Goal: Information Seeking & Learning: Learn about a topic

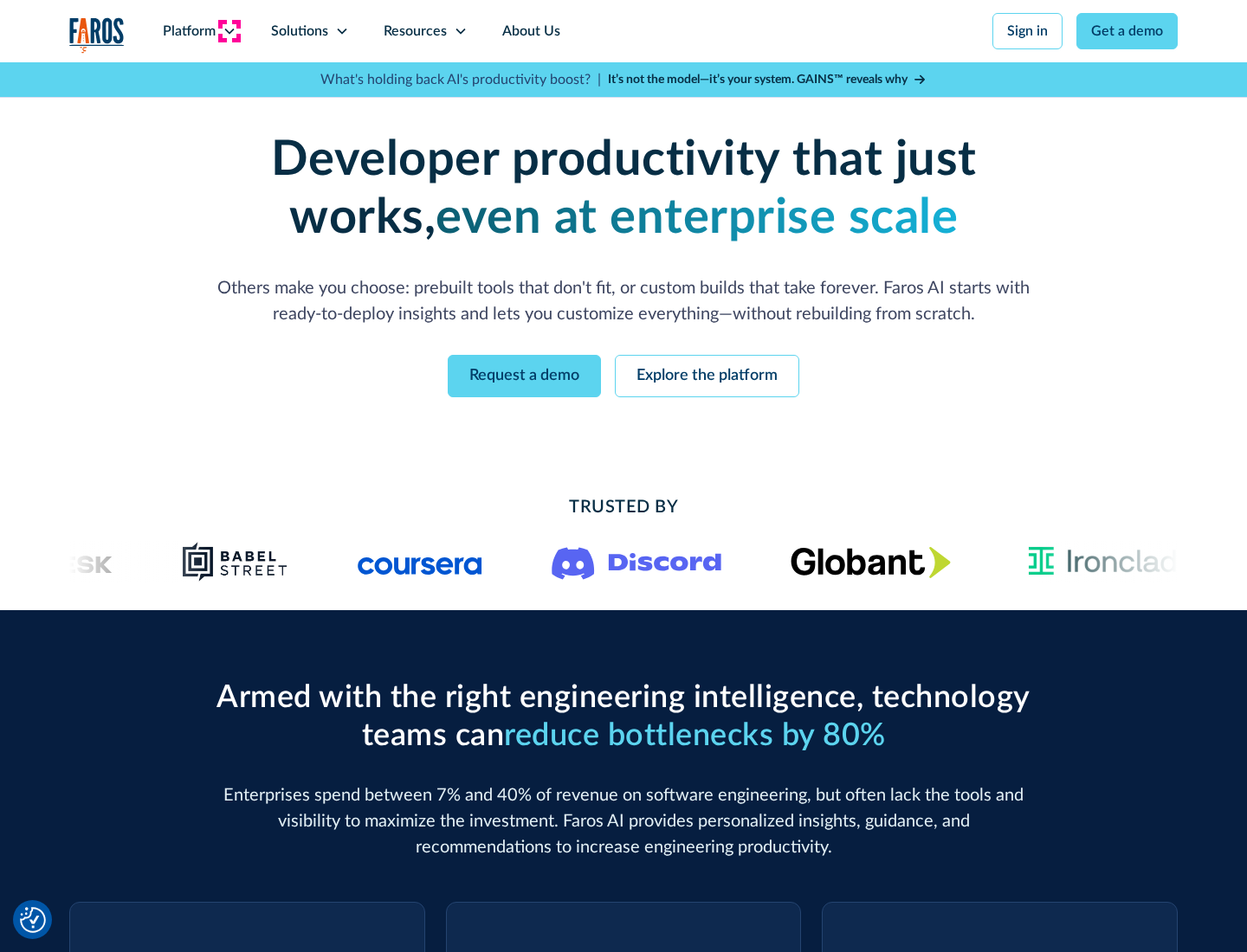
click at [228, 31] on icon at bounding box center [229, 31] width 14 height 14
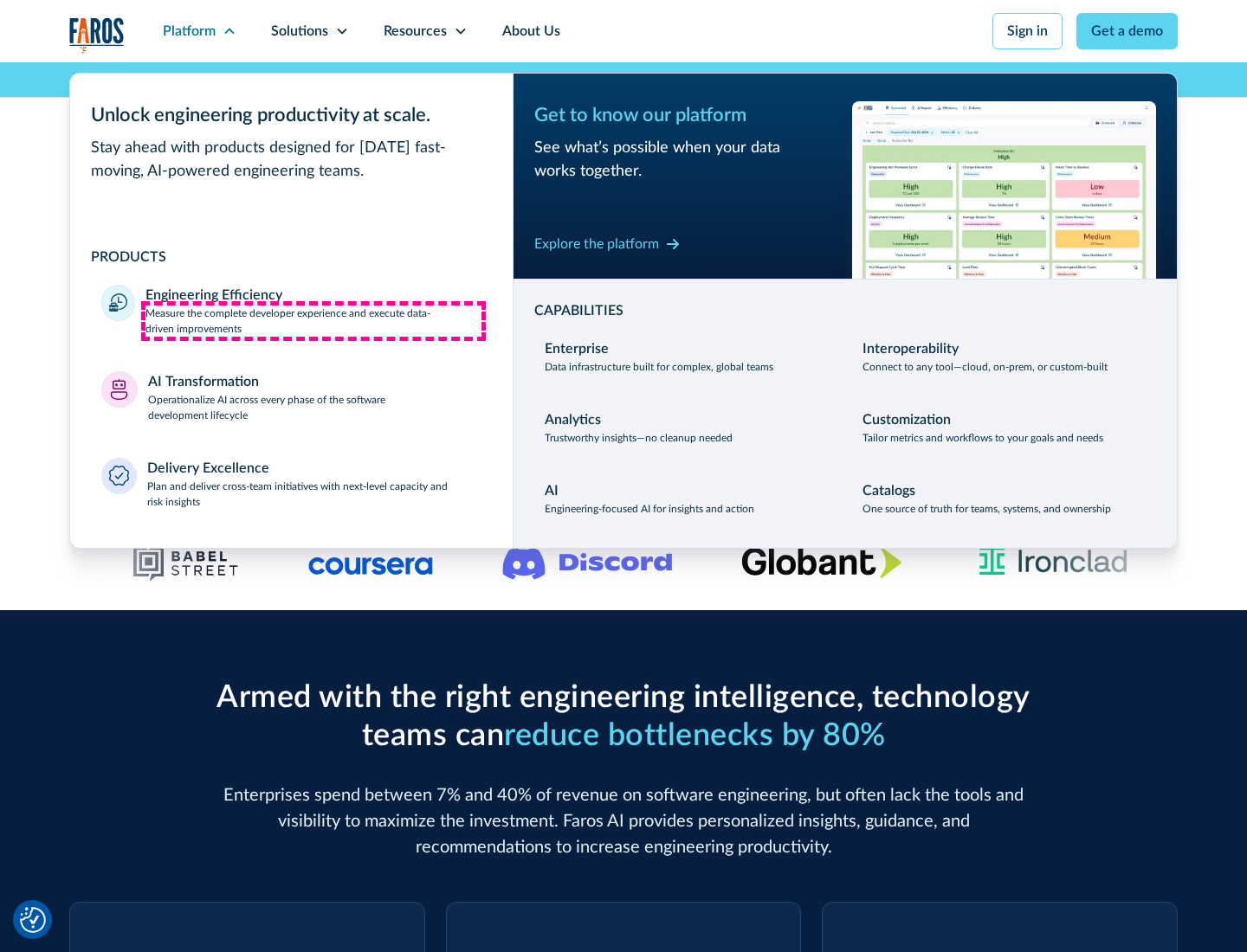
click at [314, 321] on p "Measure the complete developer experience and execute data-driven improvements" at bounding box center [314, 322] width 336 height 31
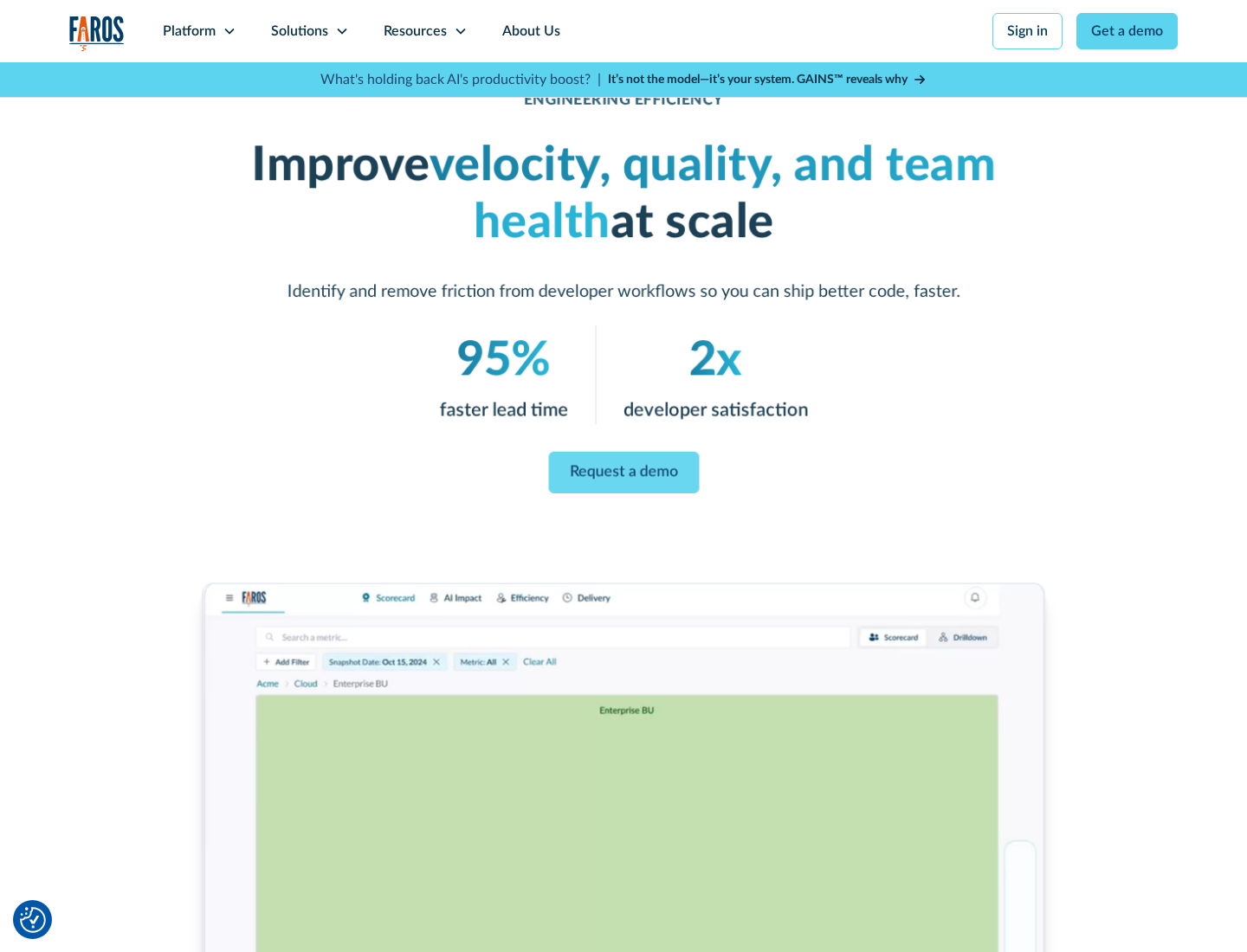
click at [624, 473] on link "Request a demo" at bounding box center [623, 473] width 150 height 41
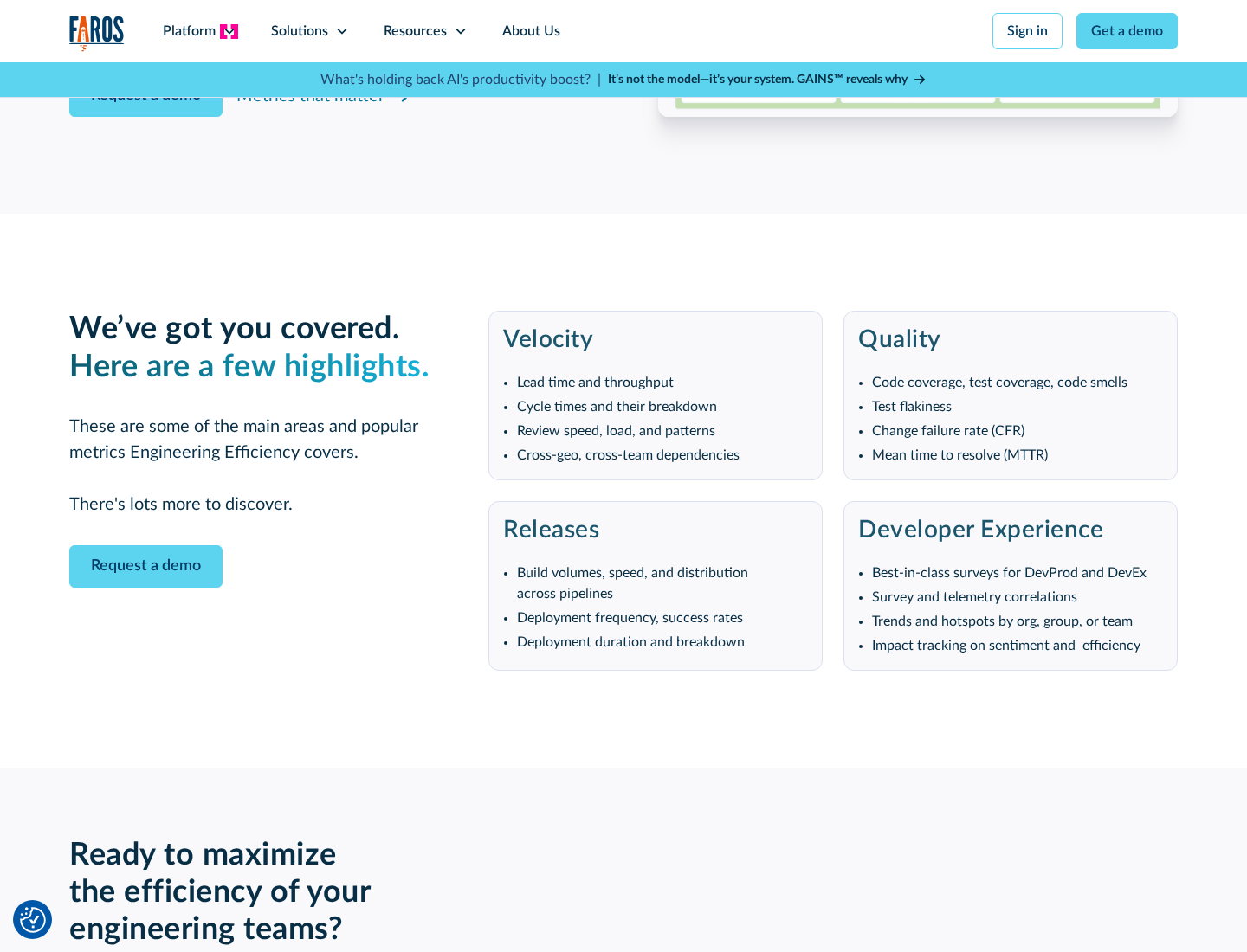
click at [228, 31] on icon at bounding box center [229, 31] width 14 height 14
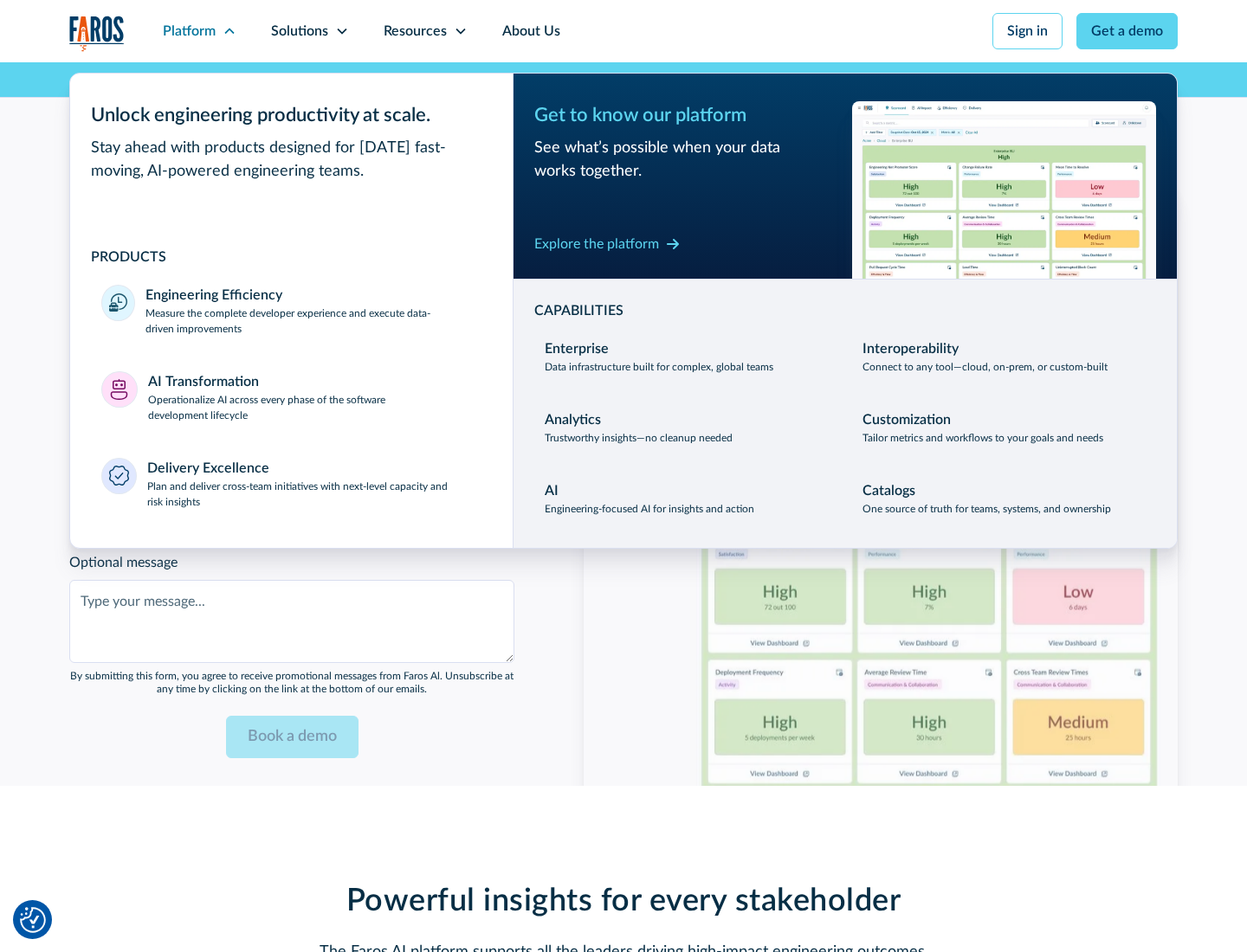
scroll to position [3798, 0]
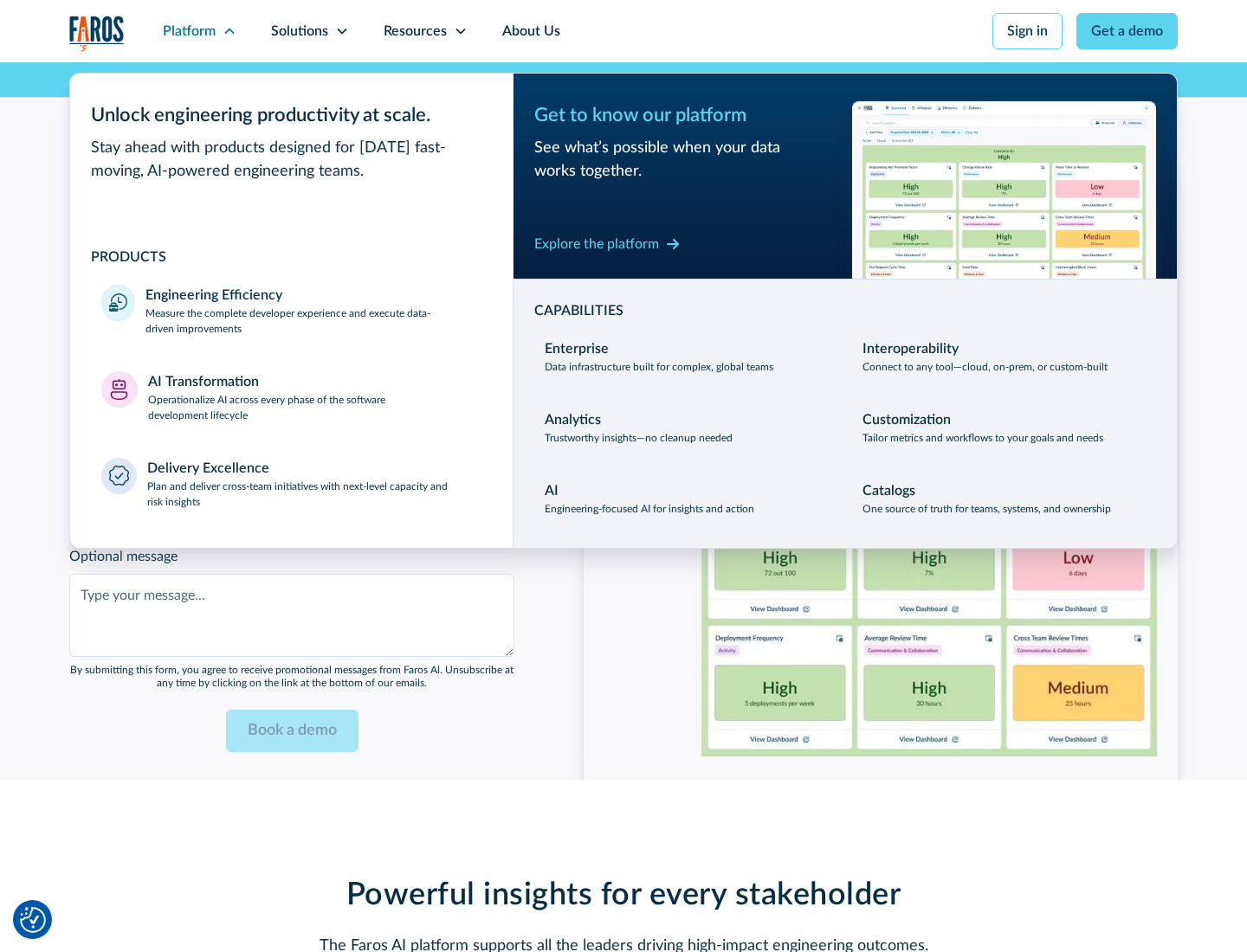
click at [315, 396] on p "Operationalize AI across every phase of the software development lifecycle" at bounding box center [316, 408] width 334 height 31
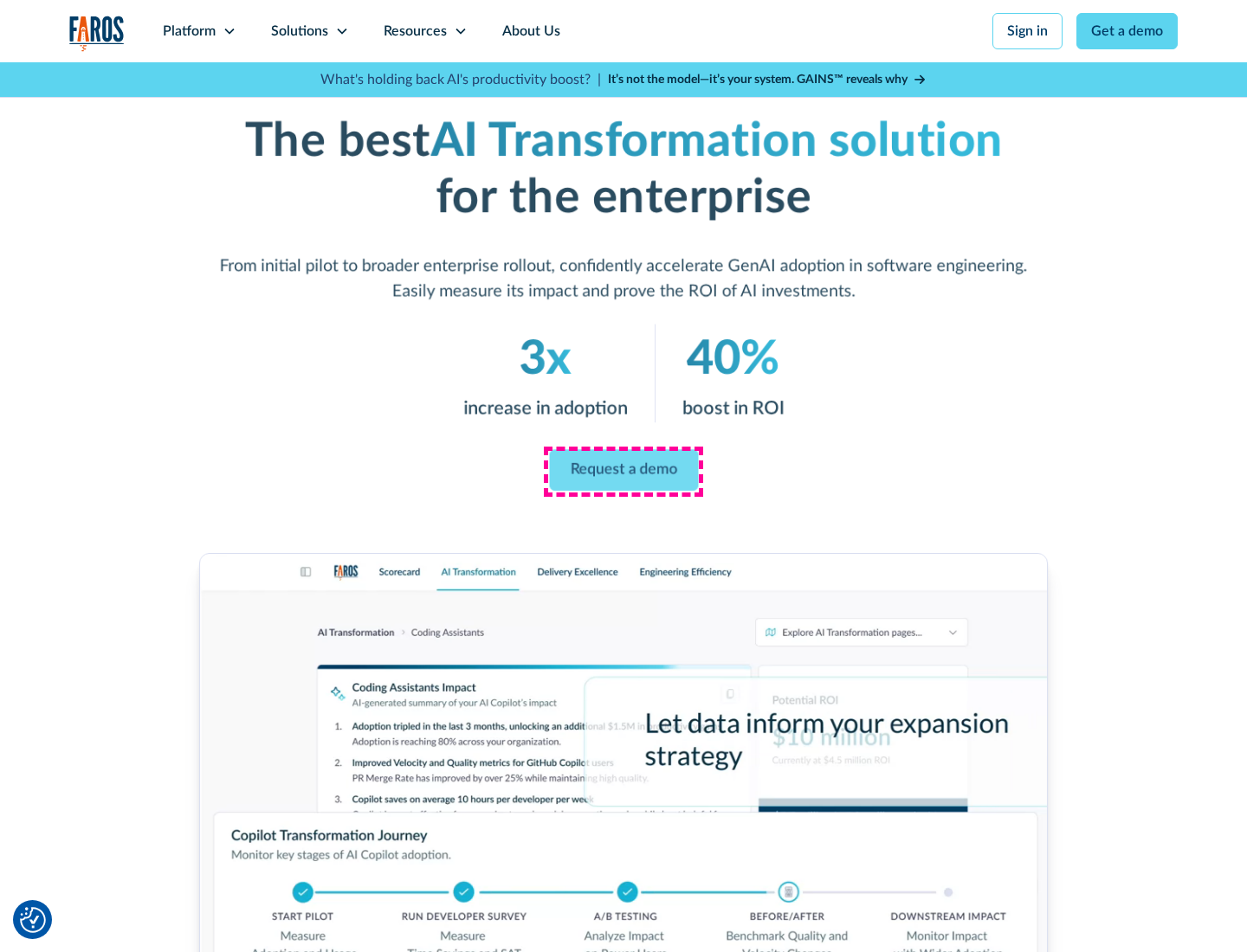
click at [624, 470] on link "Request a demo" at bounding box center [623, 471] width 148 height 41
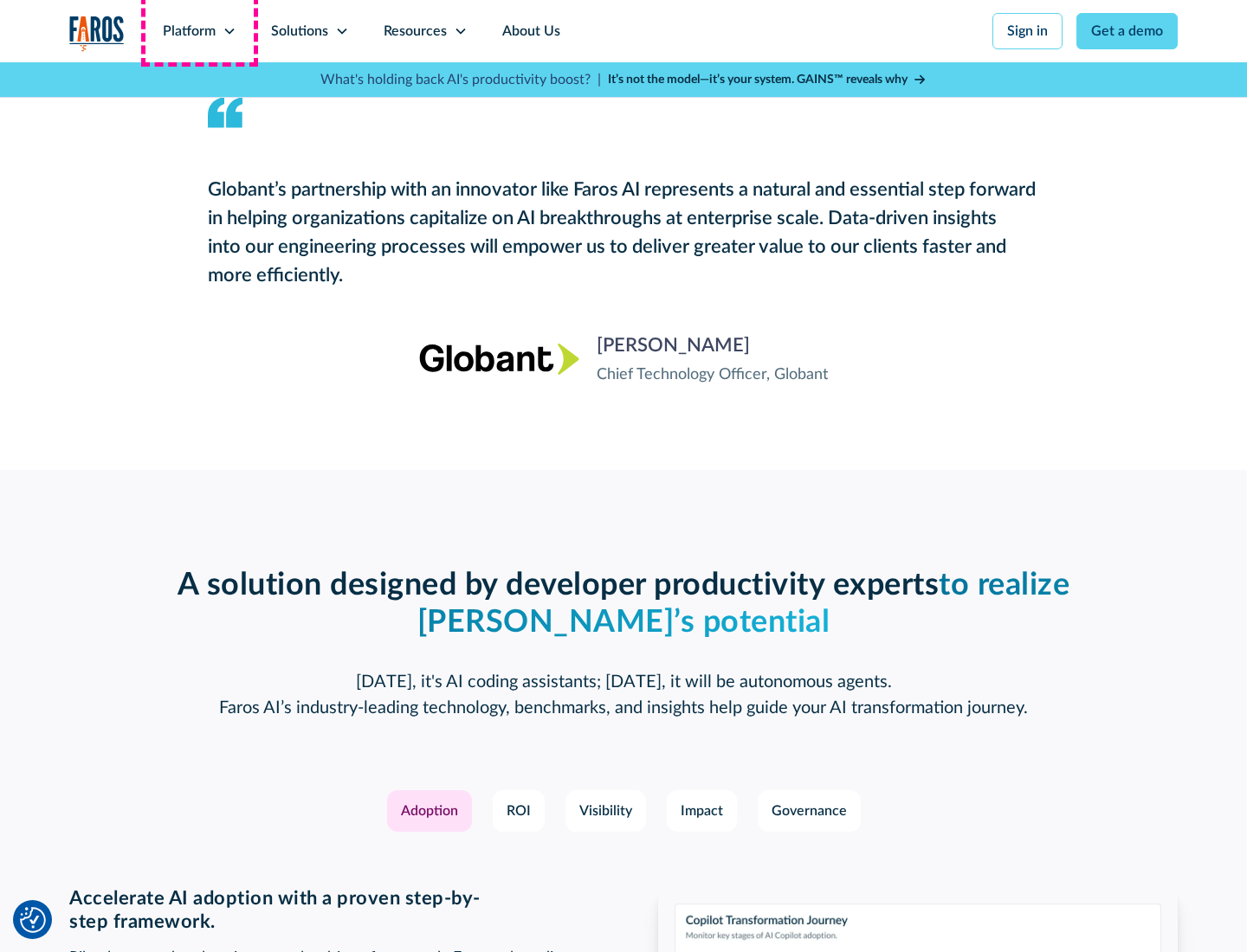
click at [199, 31] on div "Platform" at bounding box center [190, 30] width 53 height 21
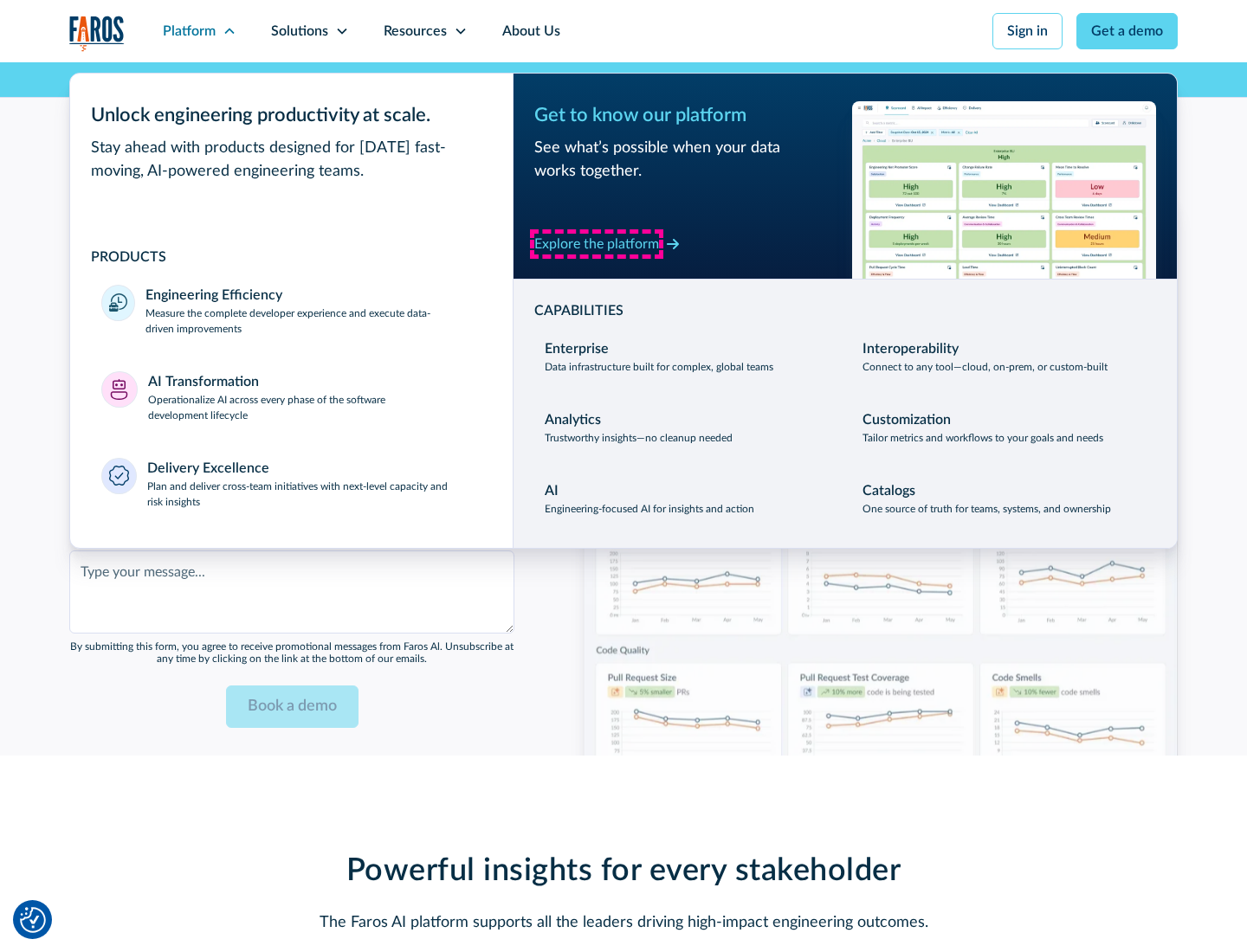
scroll to position [4213, 0]
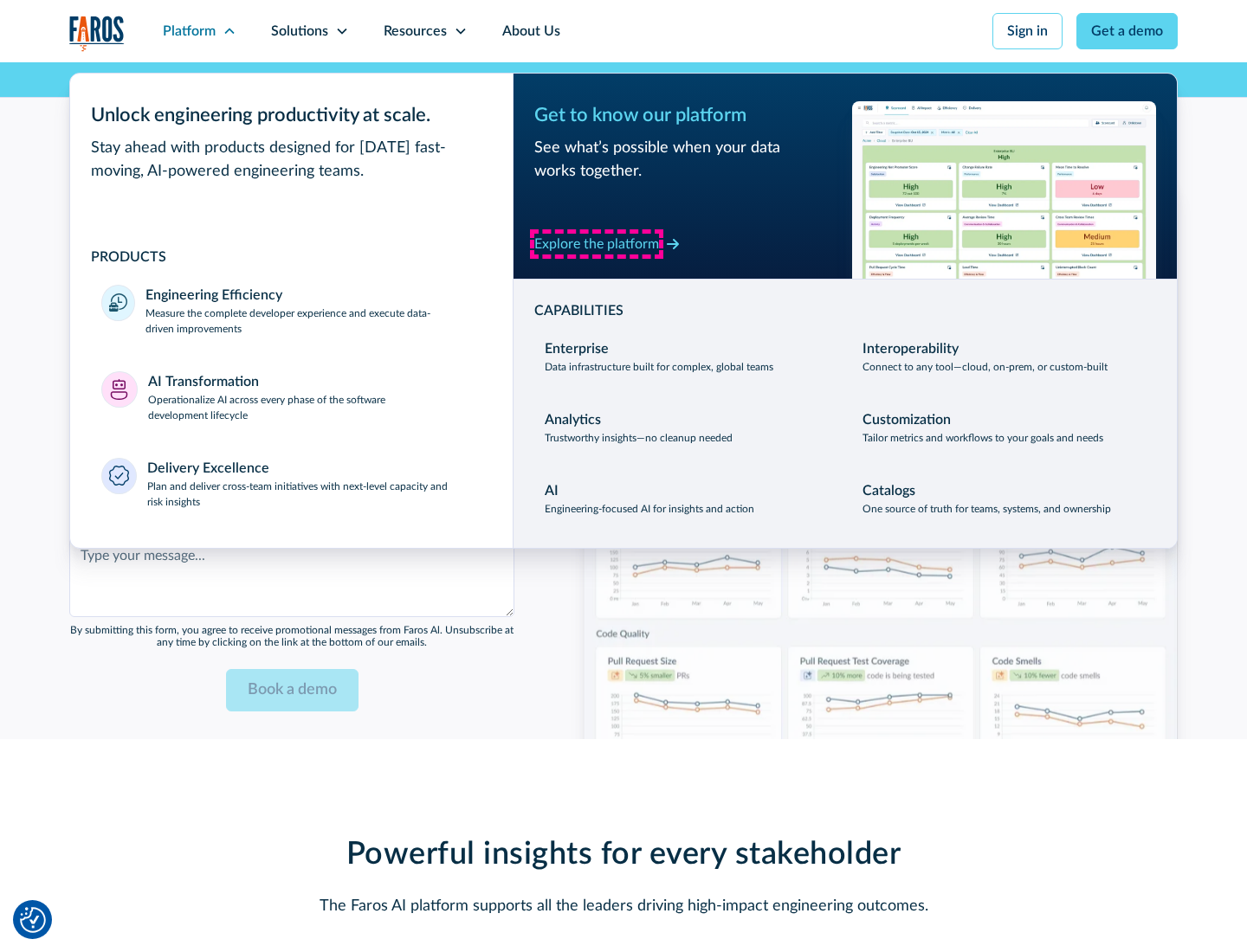
click at [597, 243] on div "Explore the platform" at bounding box center [596, 244] width 125 height 21
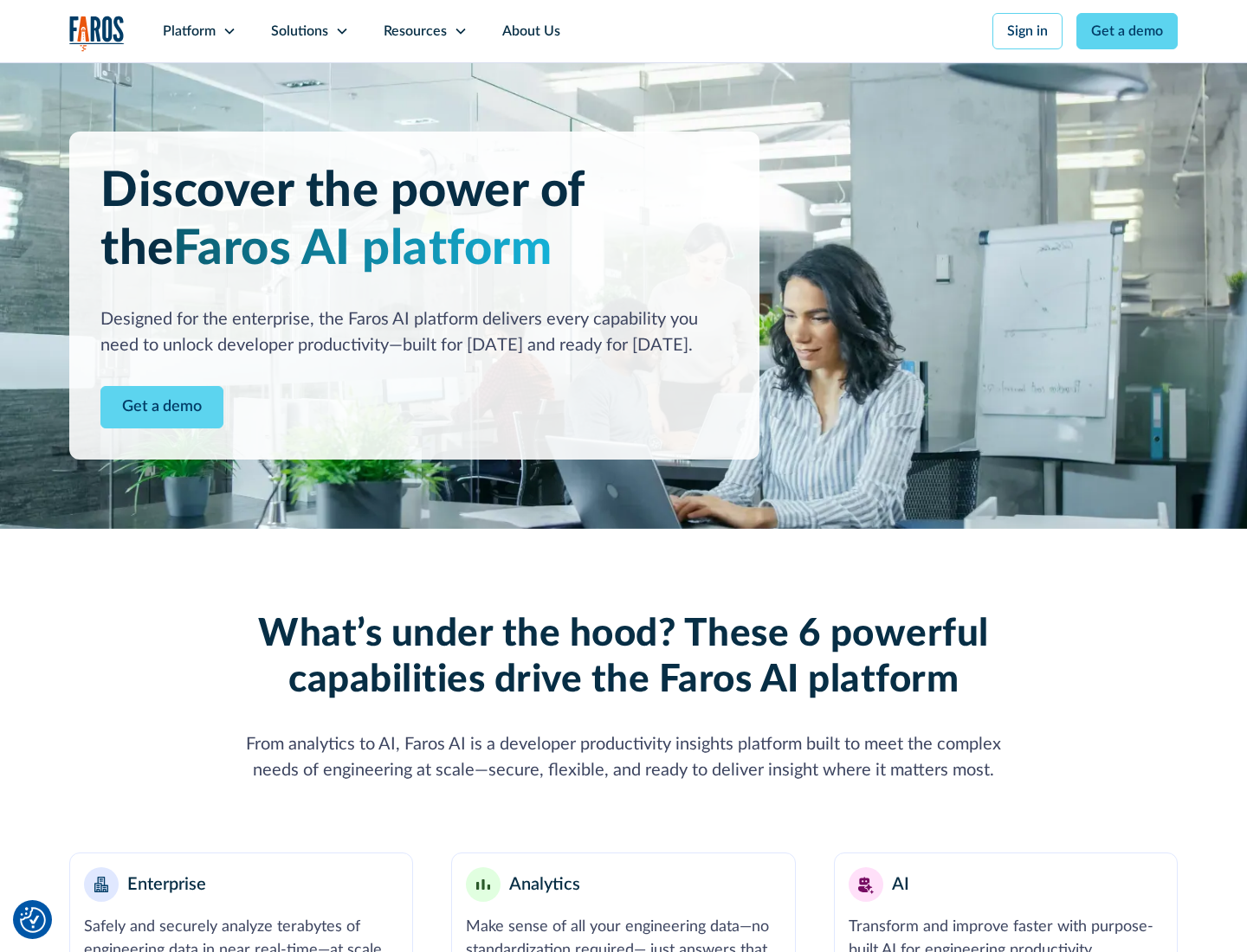
click at [162, 407] on link "Get a demo" at bounding box center [161, 407] width 123 height 42
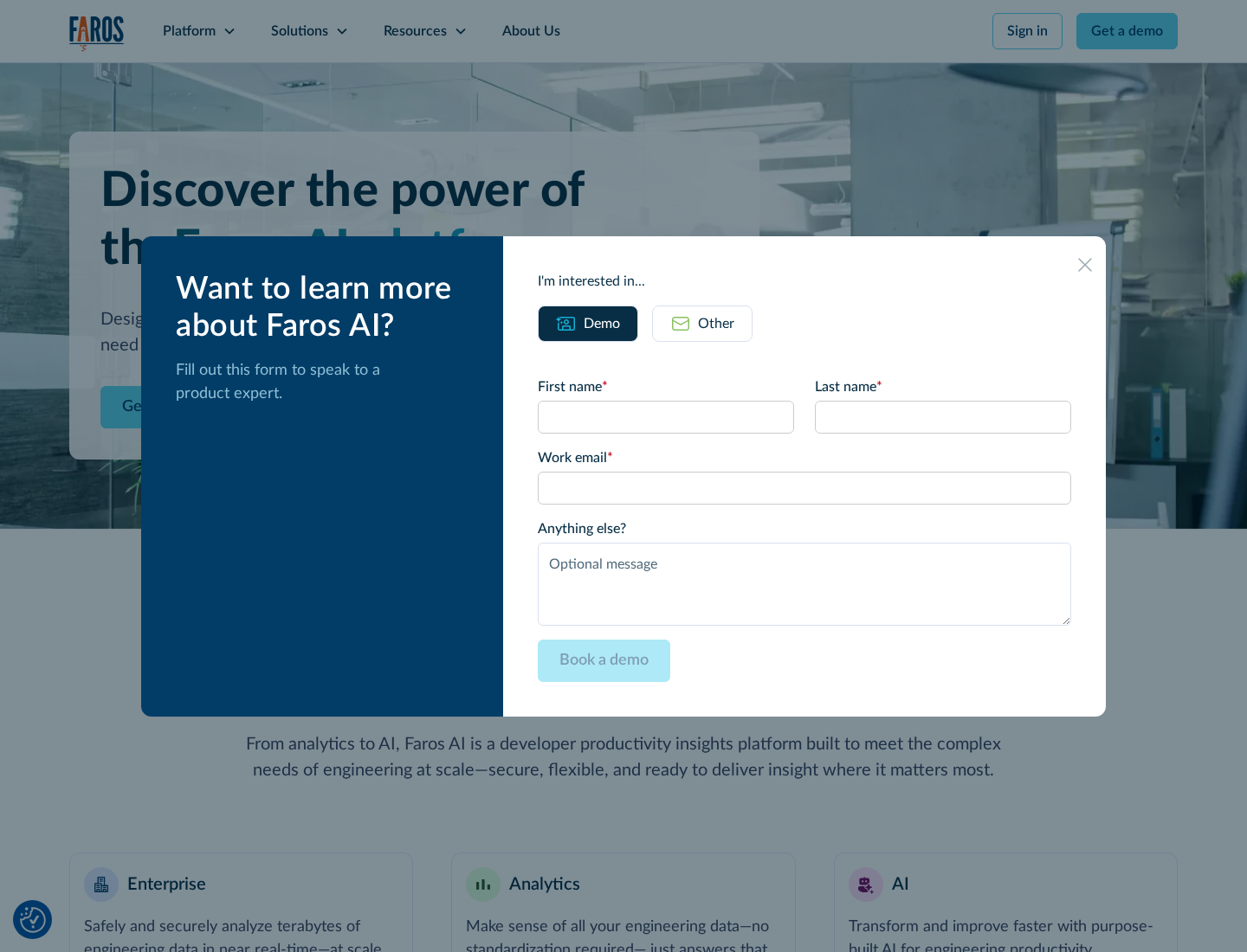
click at [716, 323] on div "Other" at bounding box center [716, 324] width 36 height 21
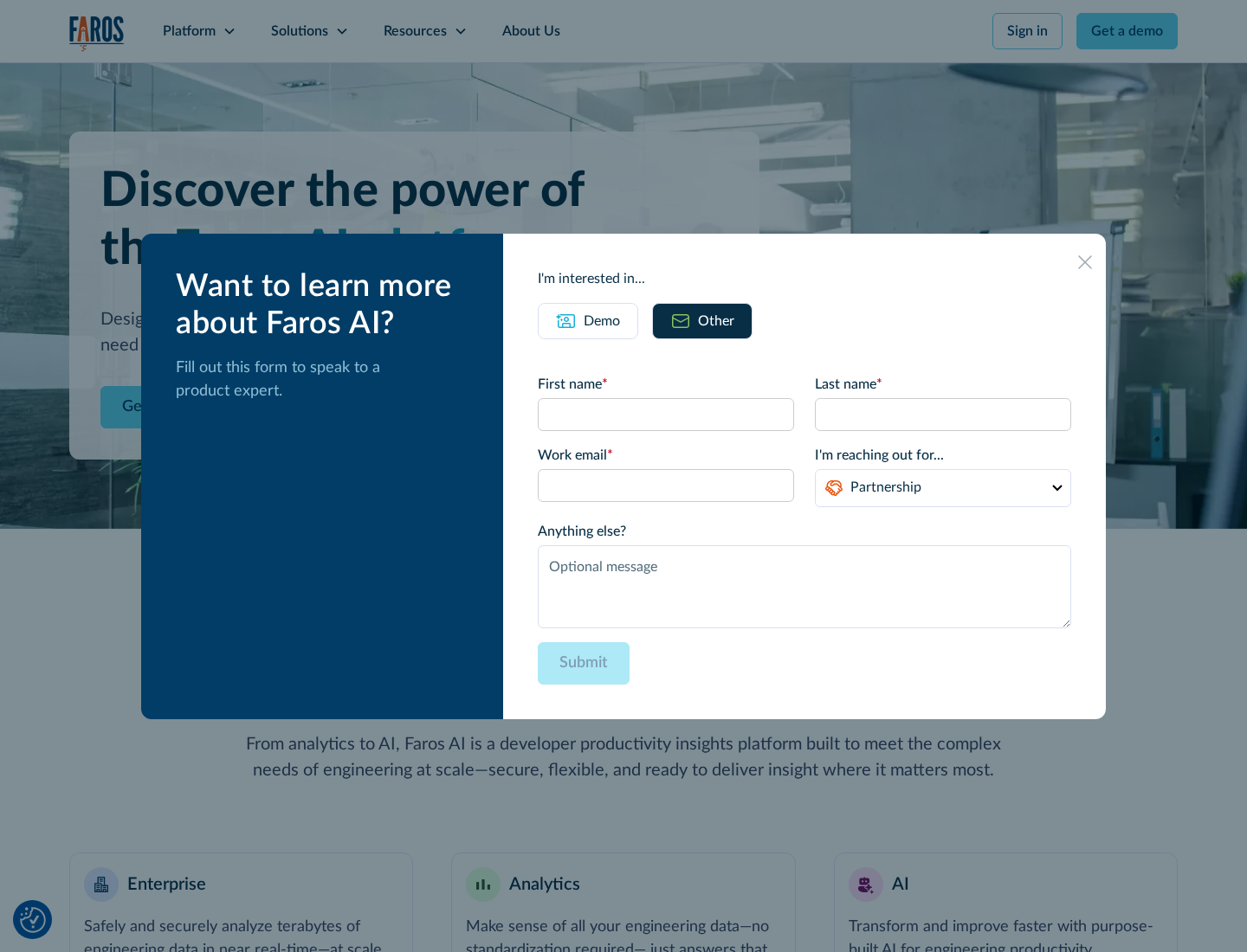
click at [602, 321] on div "Demo" at bounding box center [601, 321] width 36 height 21
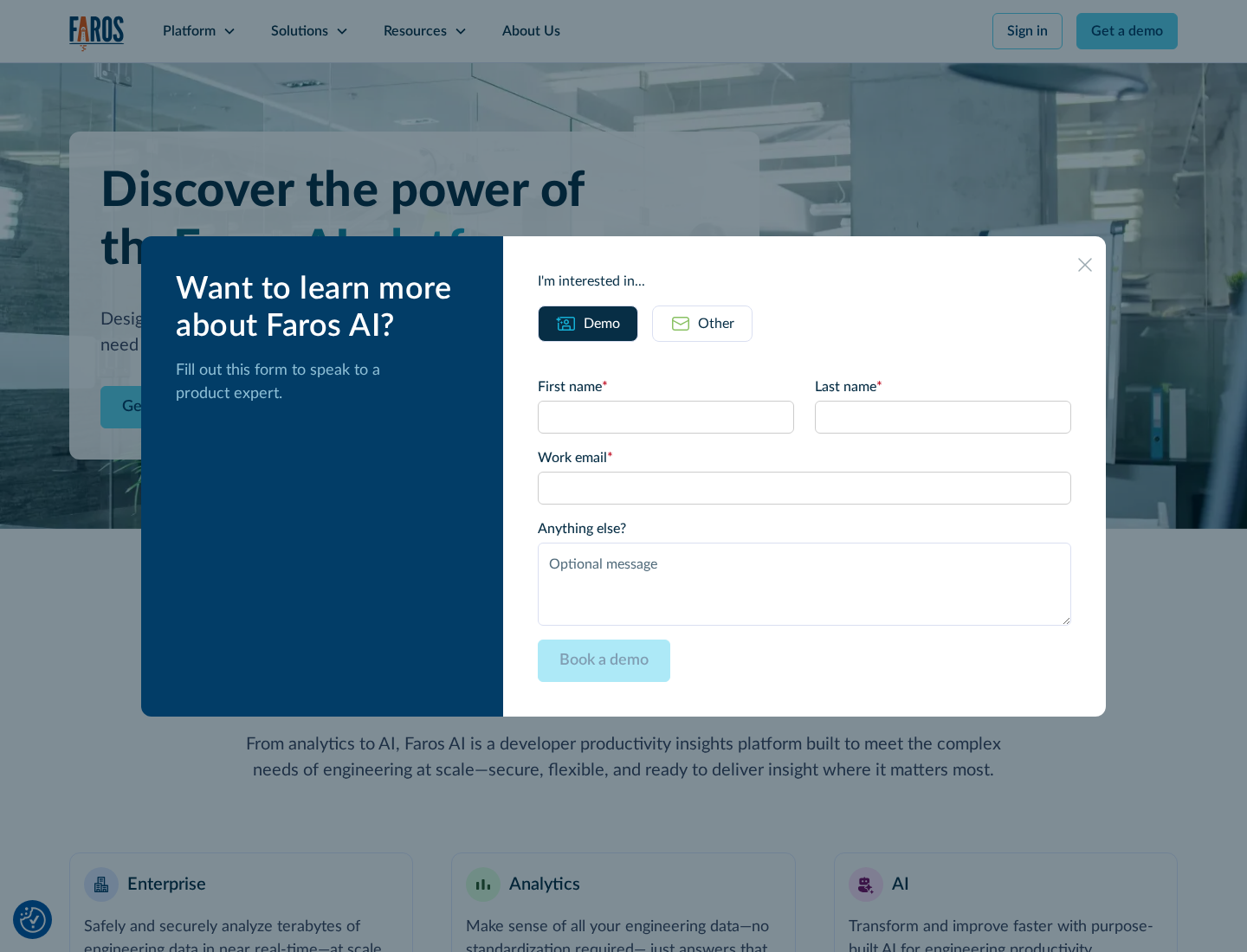
click at [1085, 265] on icon at bounding box center [1085, 265] width 14 height 14
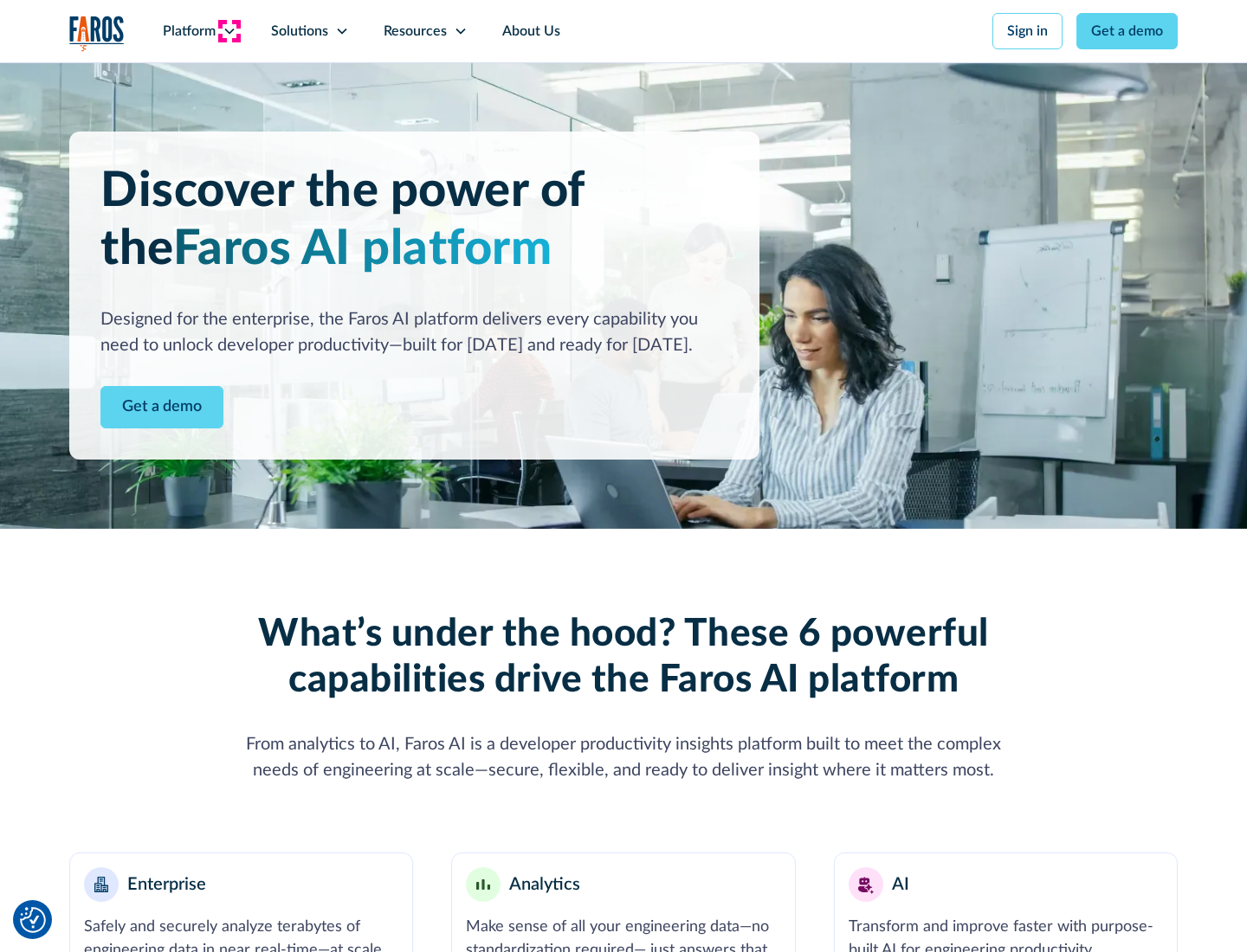
click at [228, 31] on icon at bounding box center [229, 31] width 14 height 14
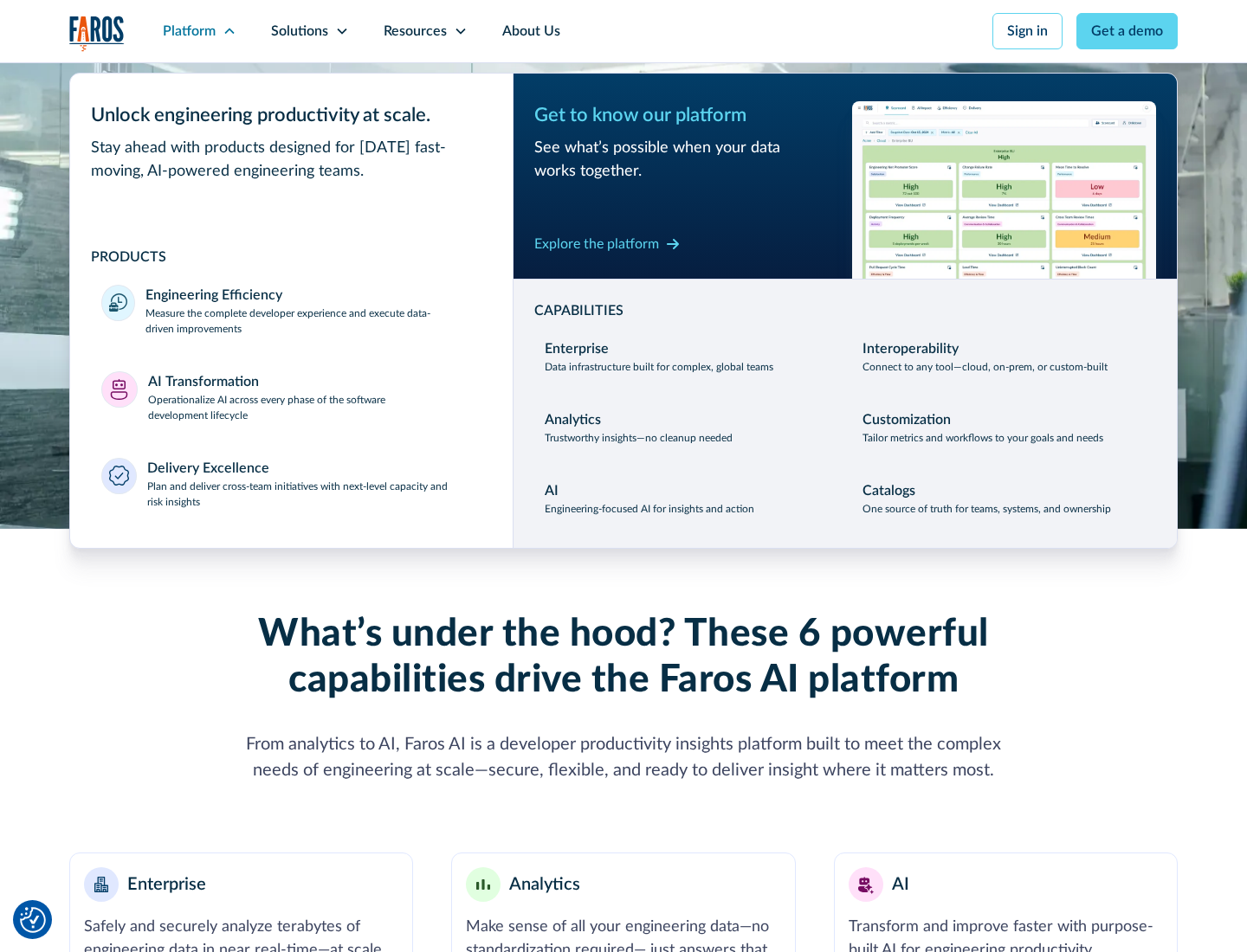
click at [314, 494] on p "Plan and deliver cross-team initiatives with next-level capacity and risk insig…" at bounding box center [315, 495] width 335 height 31
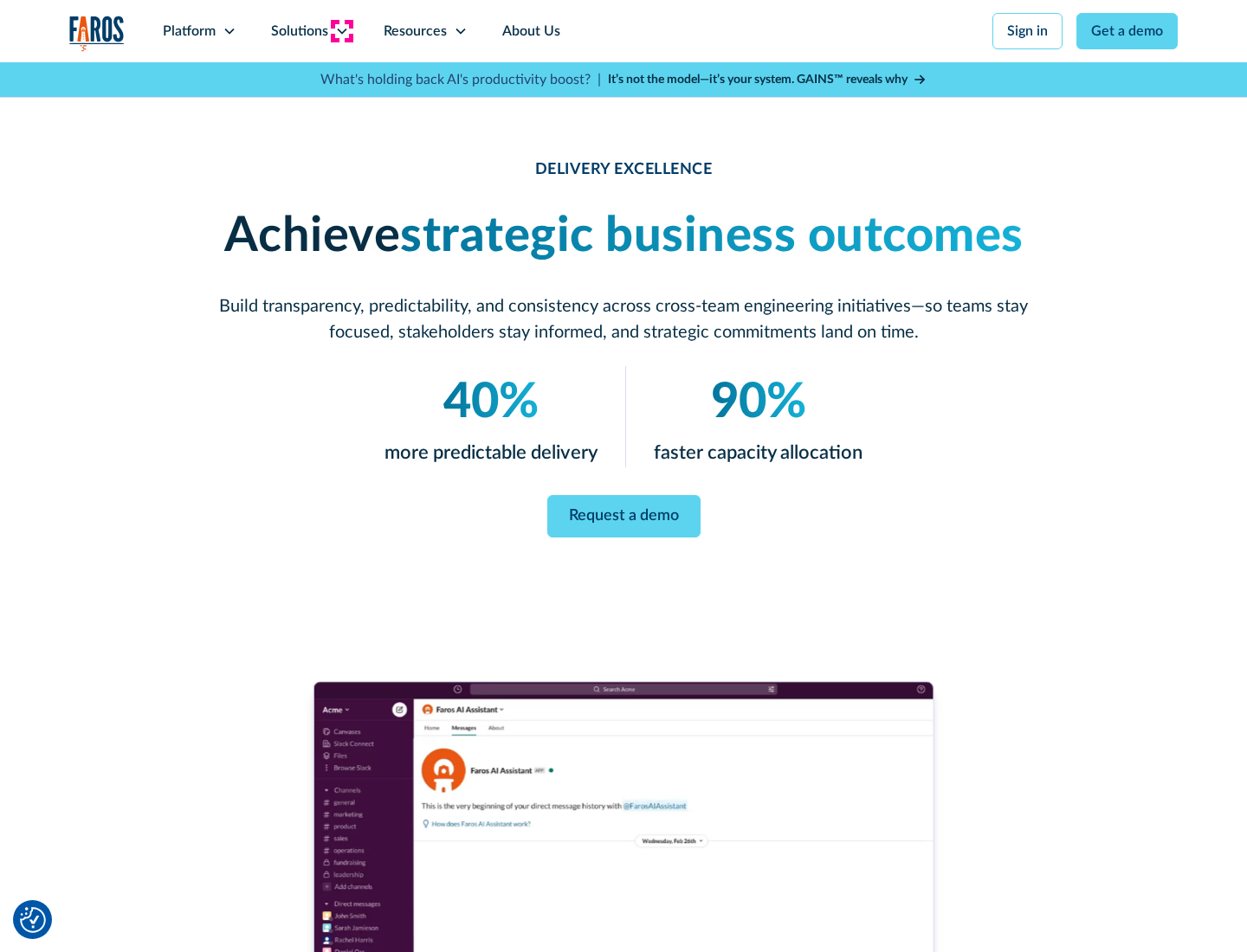
click at [341, 31] on icon at bounding box center [342, 31] width 14 height 14
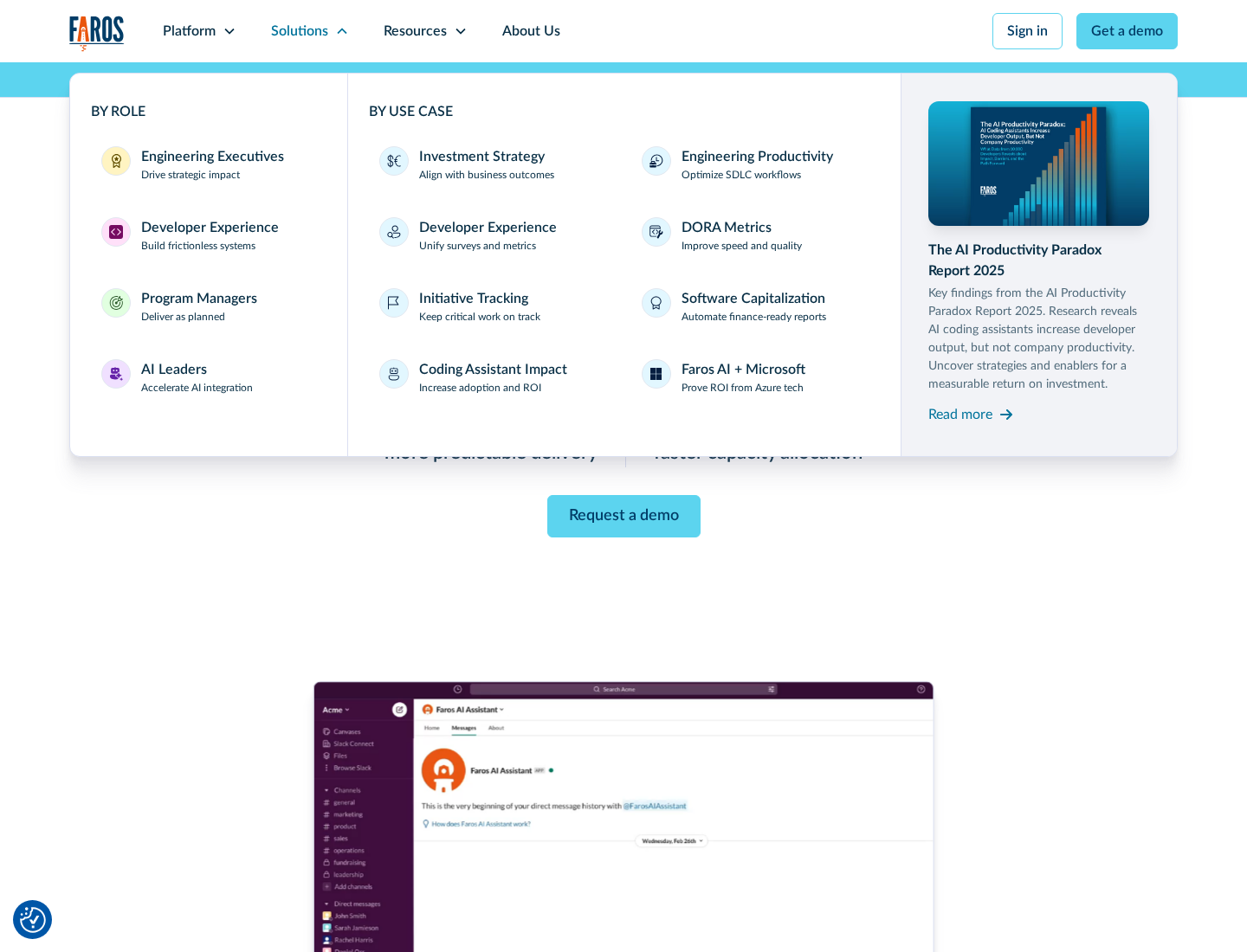
click at [208, 164] on div "Engineering Executives" at bounding box center [211, 156] width 143 height 21
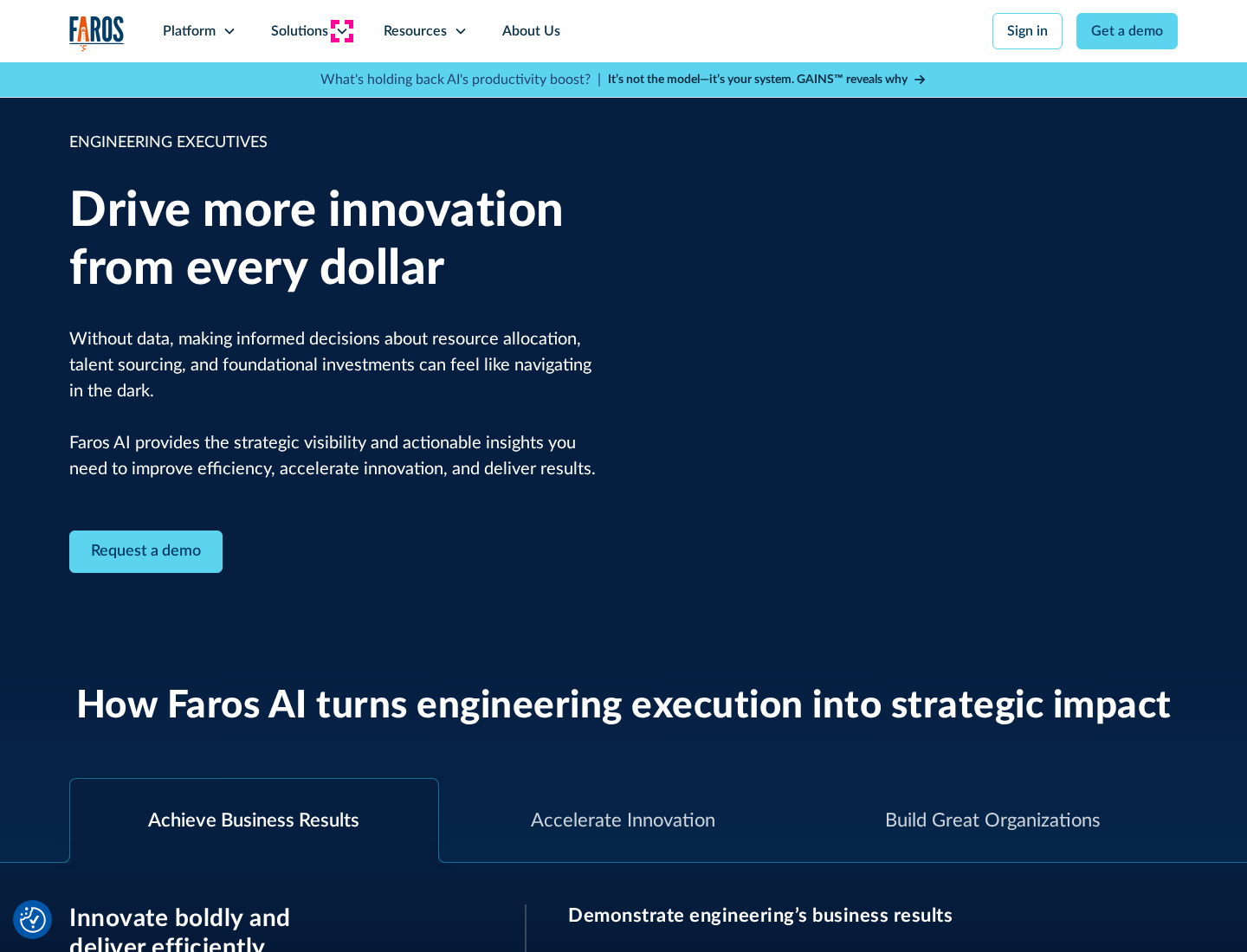
click at [341, 31] on icon at bounding box center [342, 31] width 14 height 14
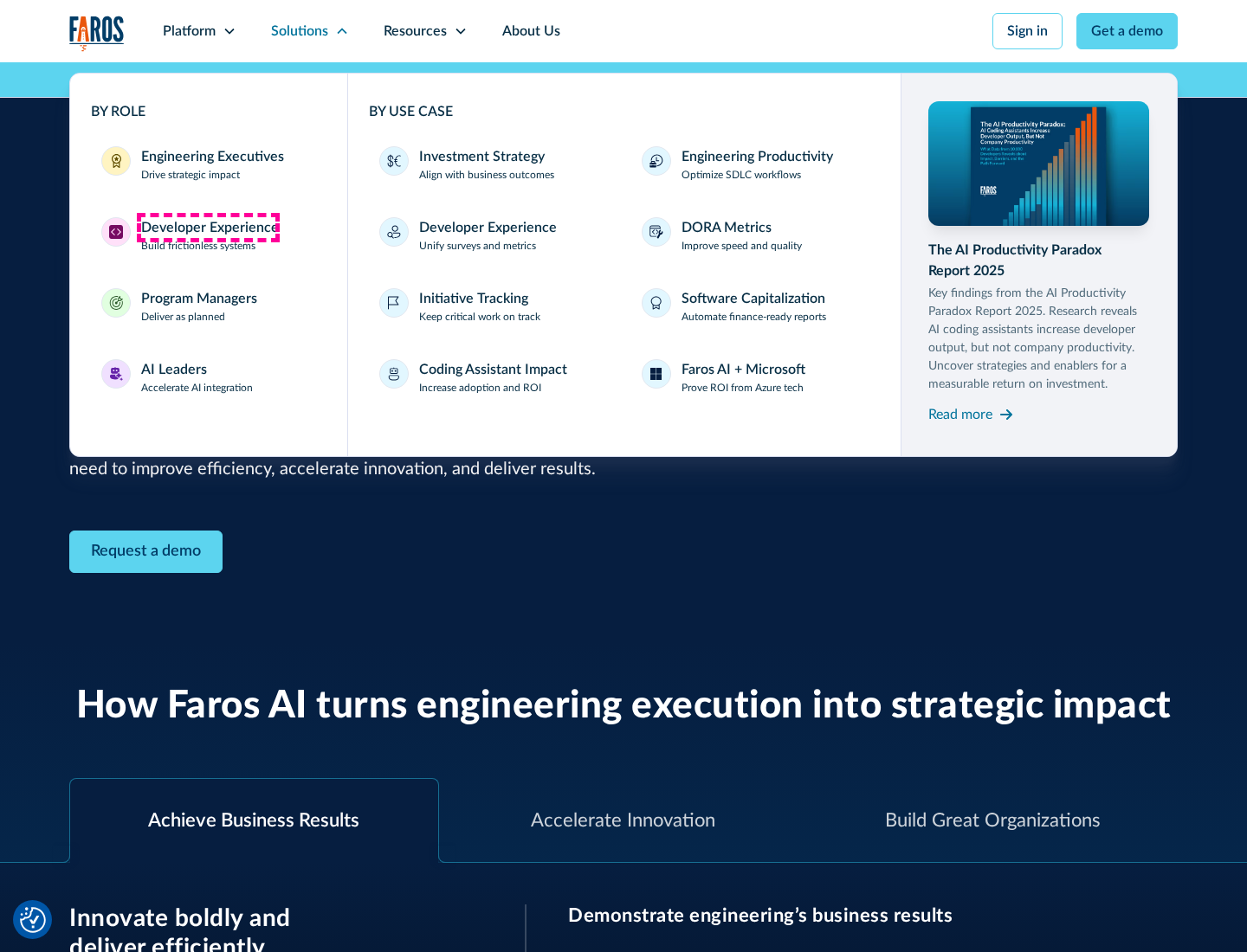
click at [208, 228] on div "Developer Experience" at bounding box center [209, 227] width 138 height 21
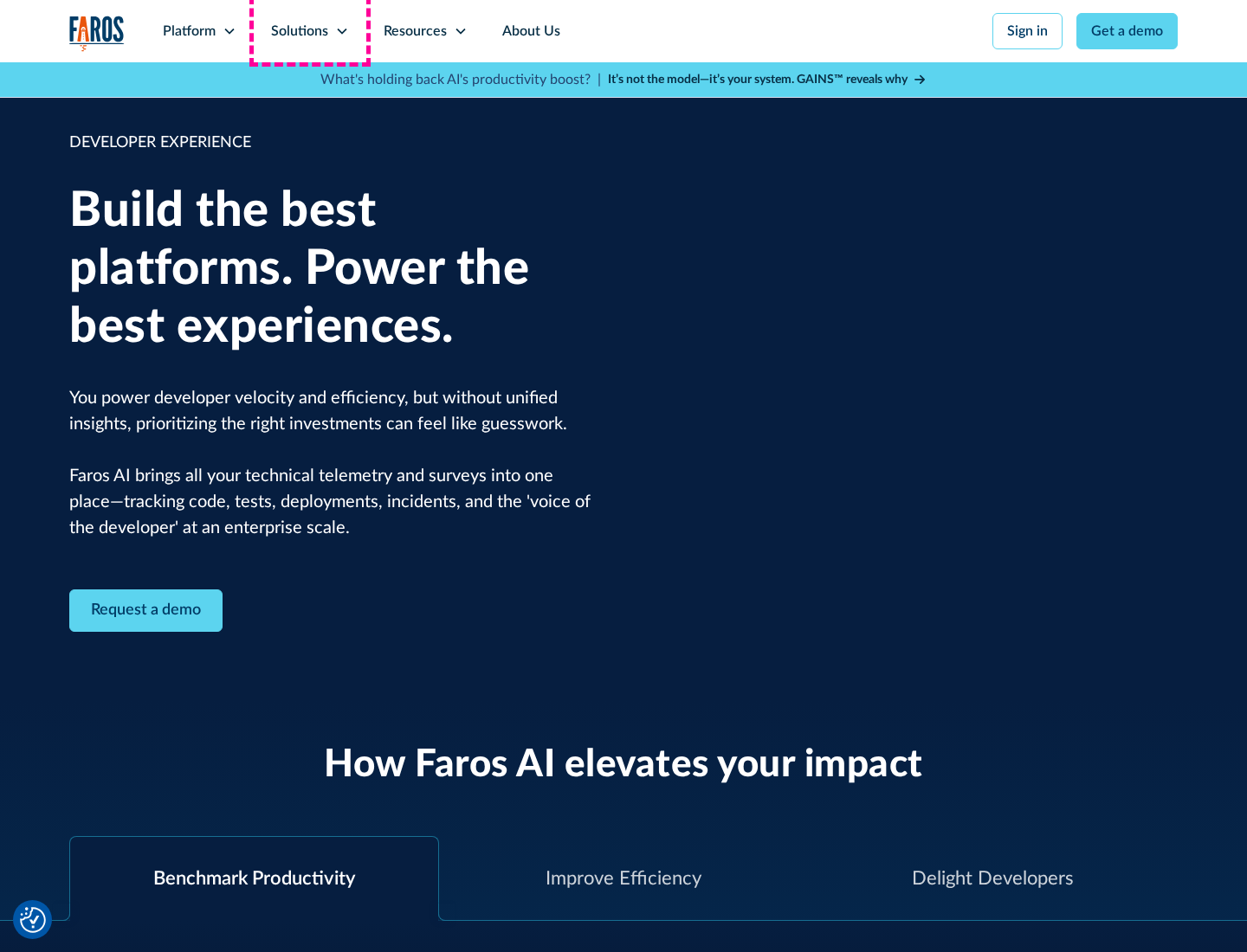
click at [309, 31] on div "Solutions" at bounding box center [300, 30] width 57 height 21
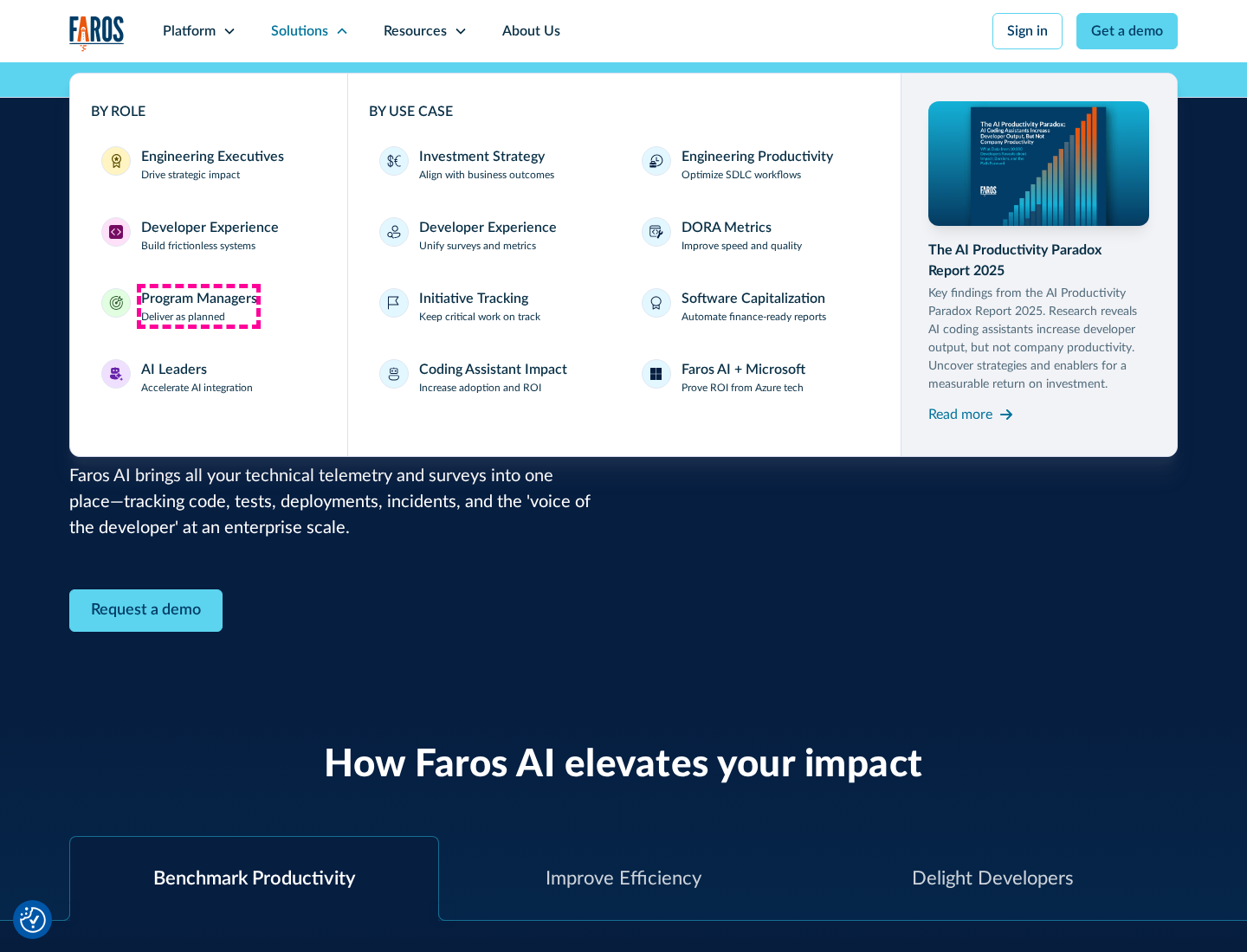
click at [199, 307] on div "Program Managers" at bounding box center [199, 298] width 116 height 21
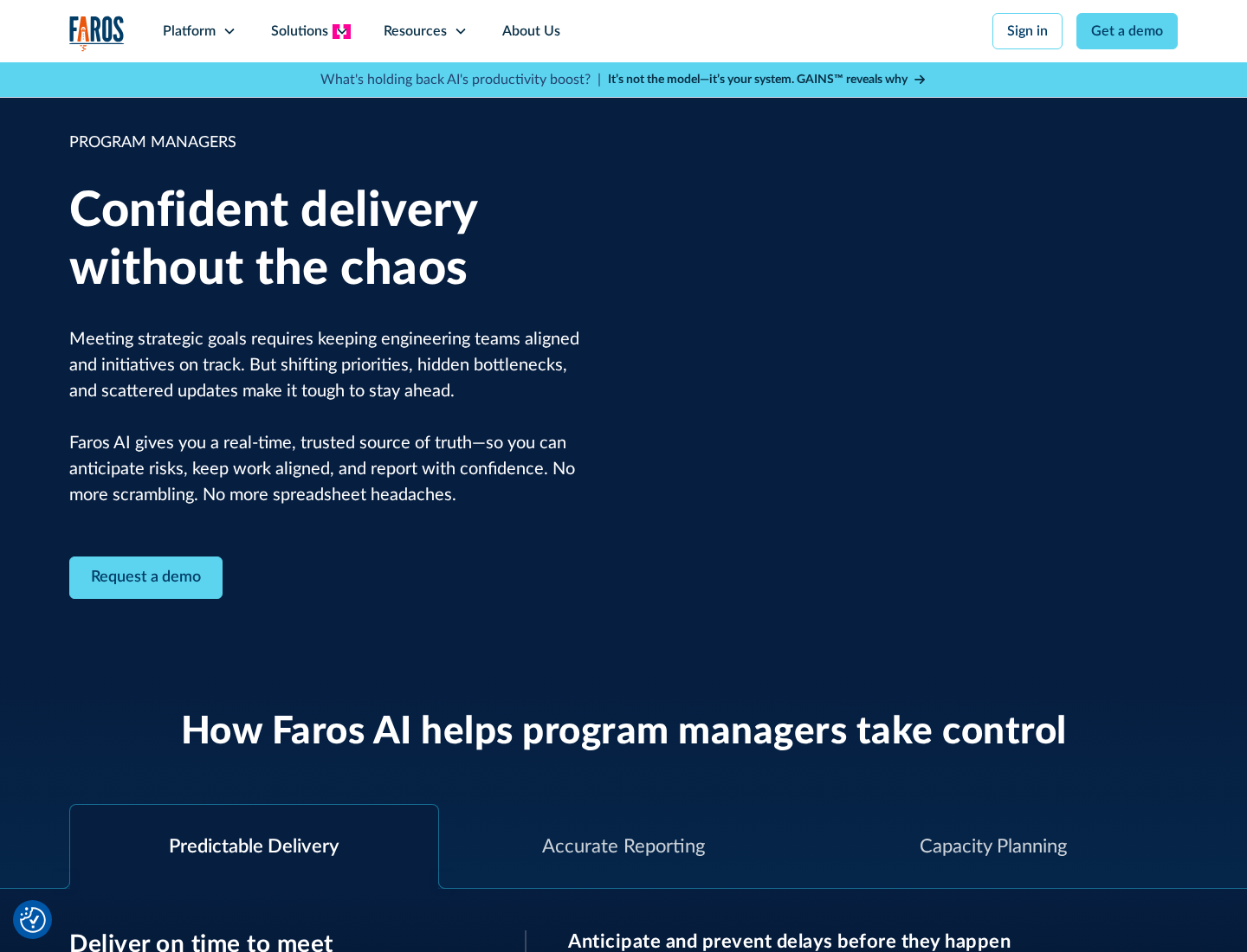
click at [341, 31] on icon at bounding box center [342, 31] width 14 height 14
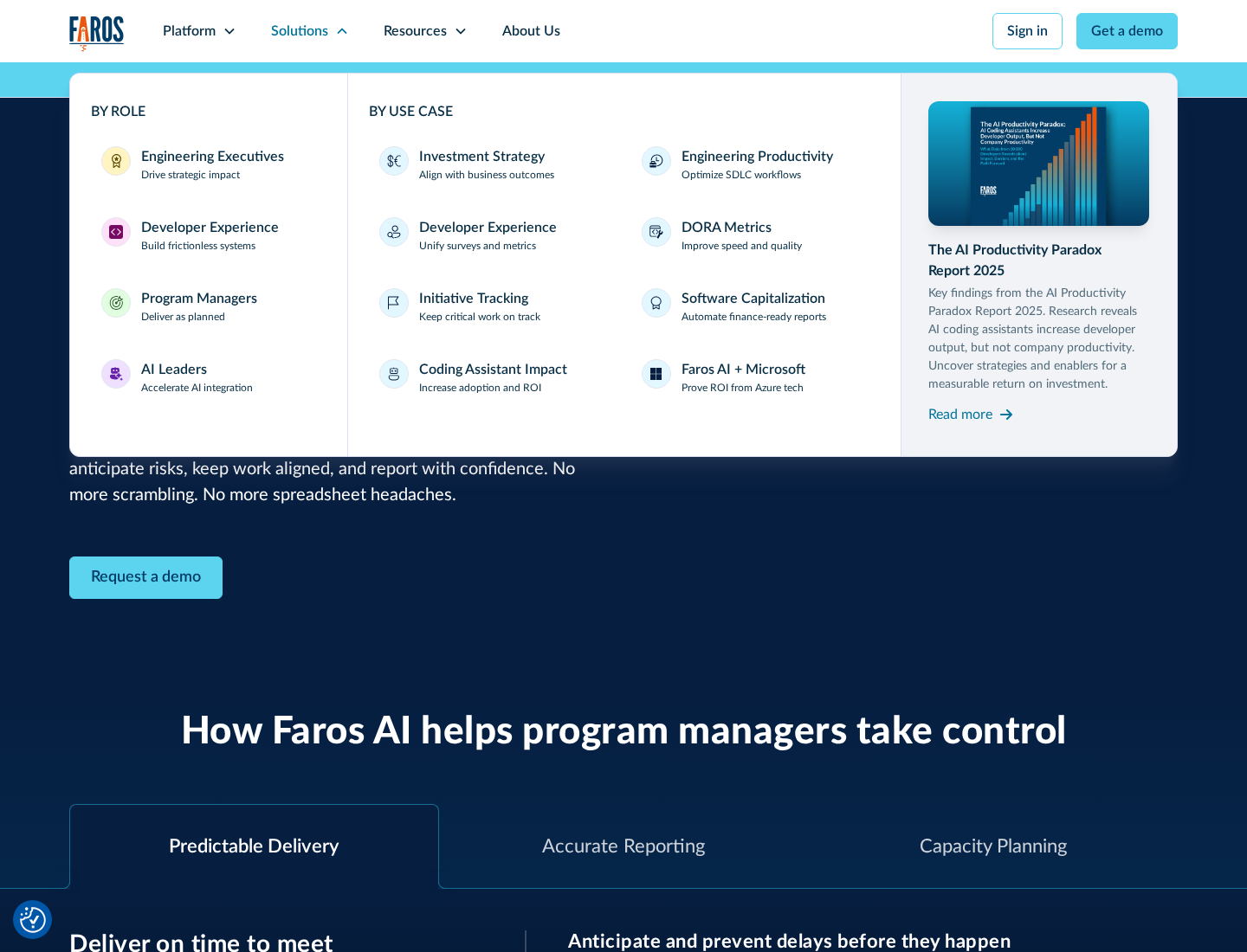
click at [198, 378] on div "AI Leaders" at bounding box center [173, 369] width 66 height 21
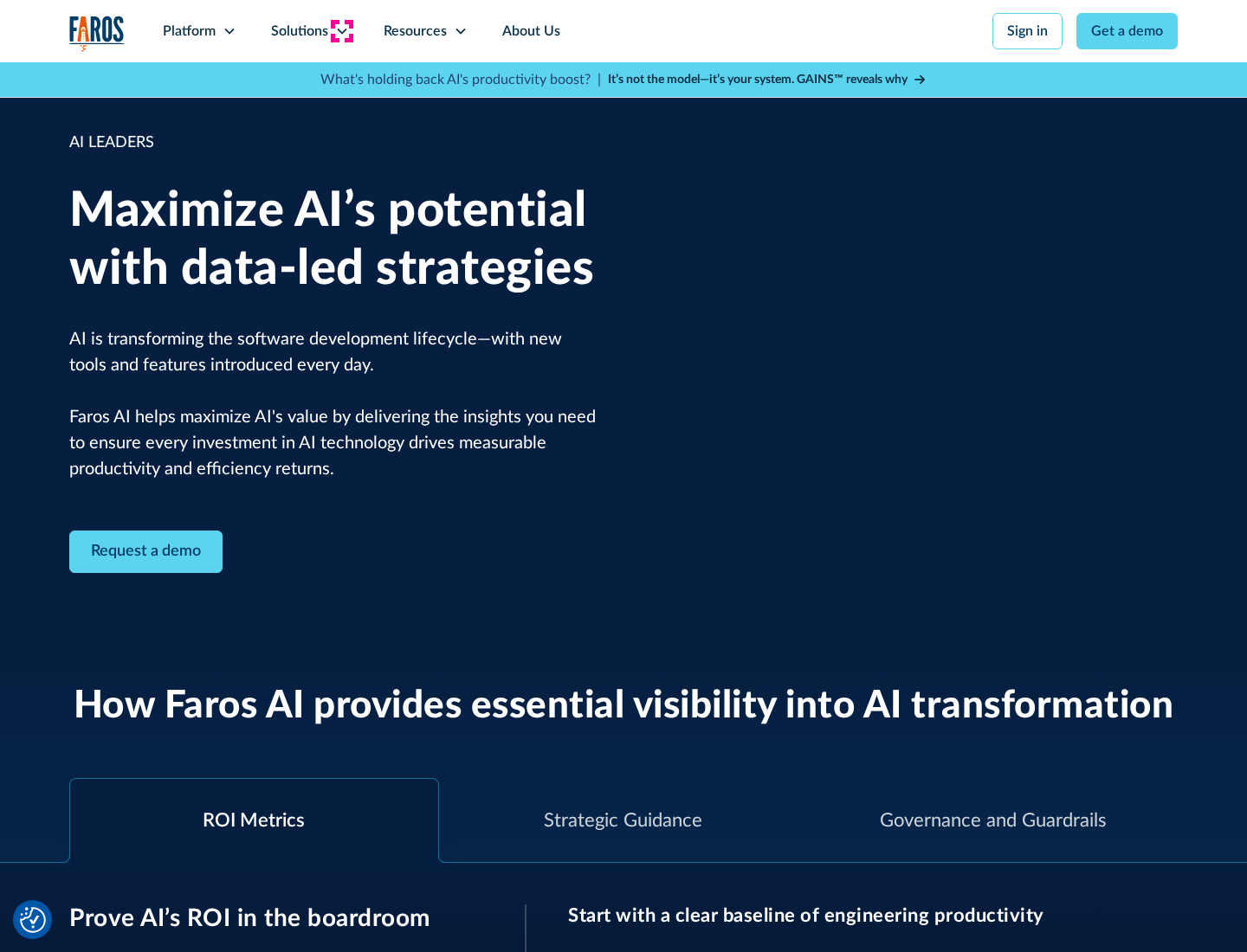
click at [341, 31] on icon at bounding box center [342, 31] width 14 height 14
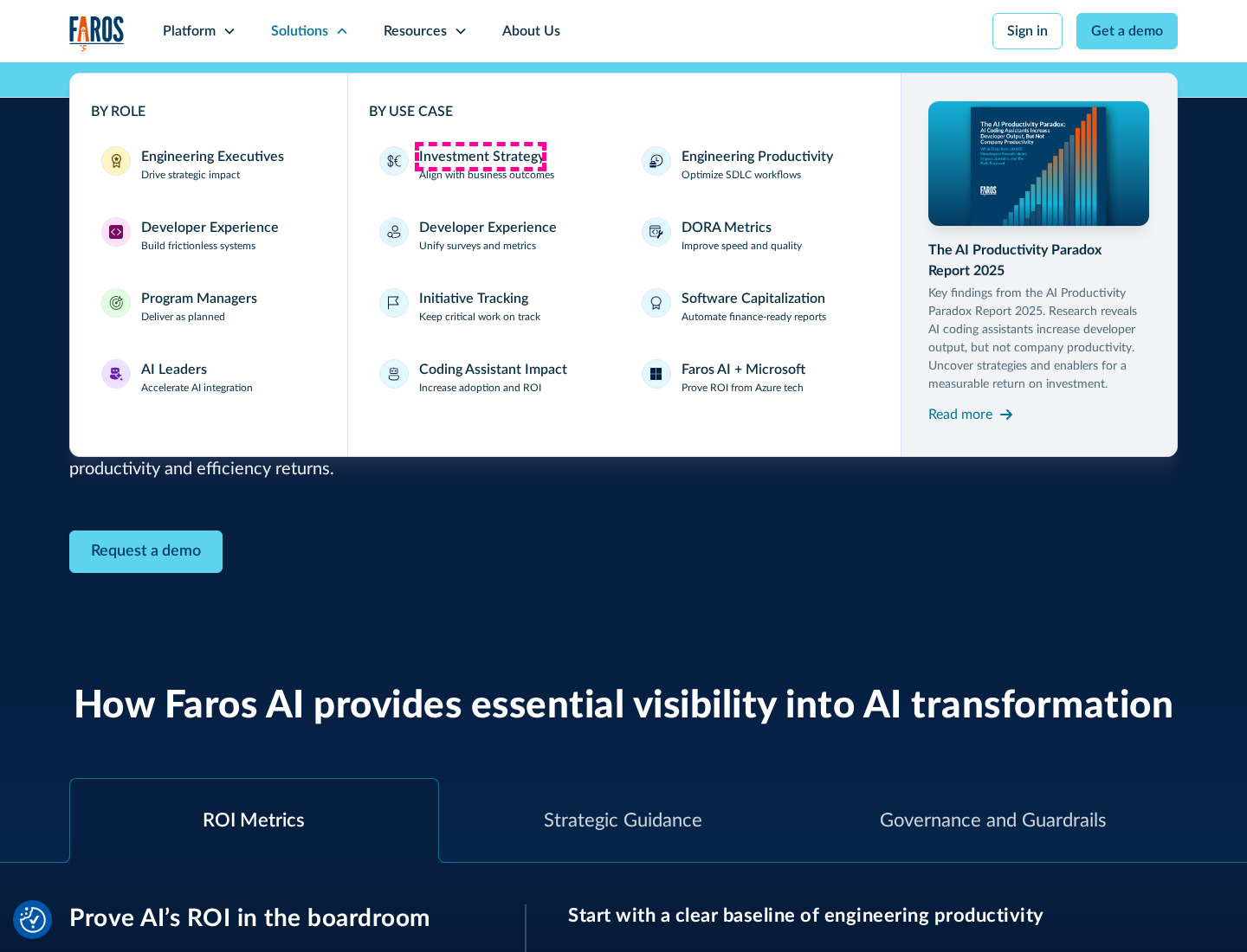
click at [480, 156] on div "Investment Strategy" at bounding box center [482, 156] width 126 height 21
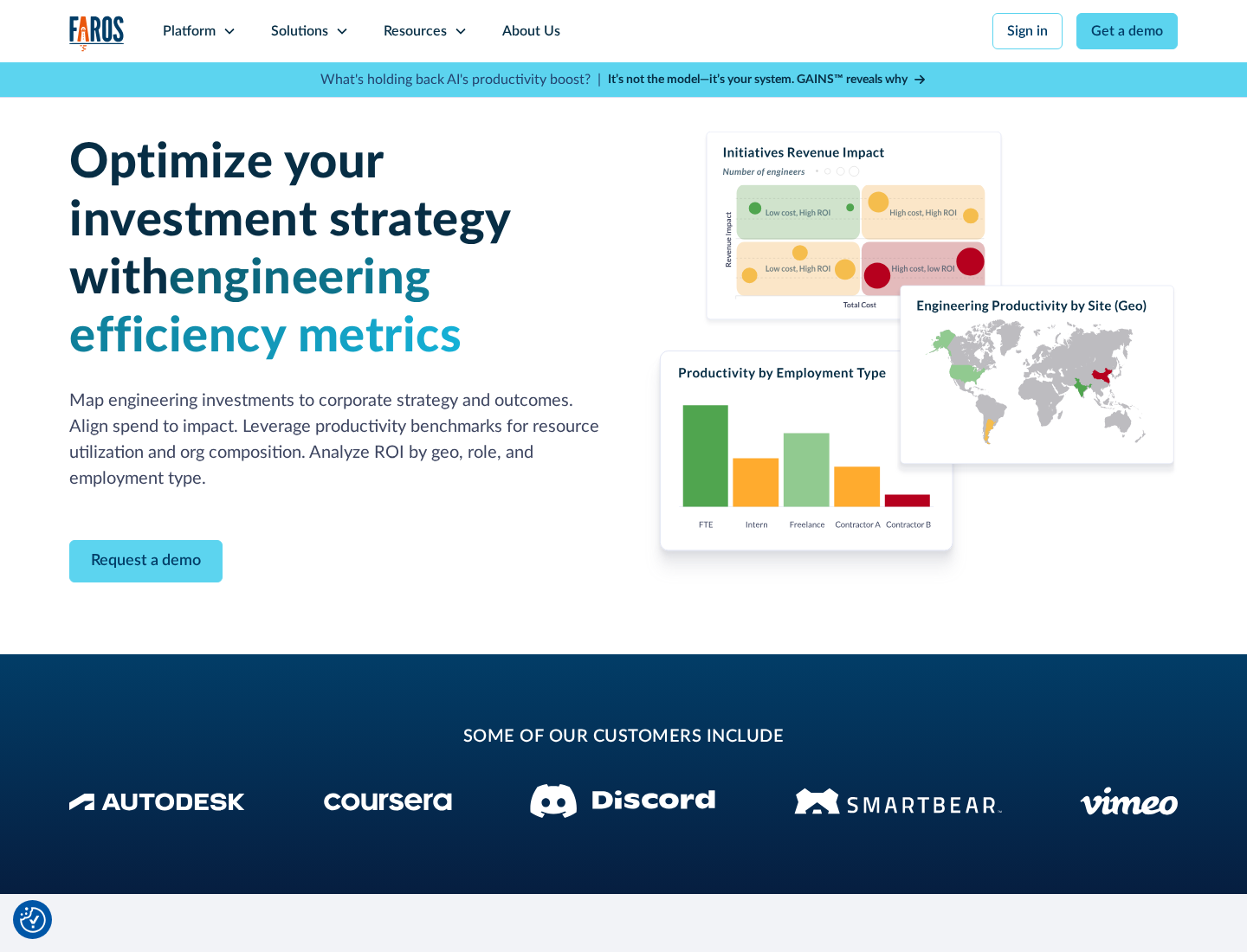
click at [341, 31] on icon at bounding box center [342, 31] width 14 height 14
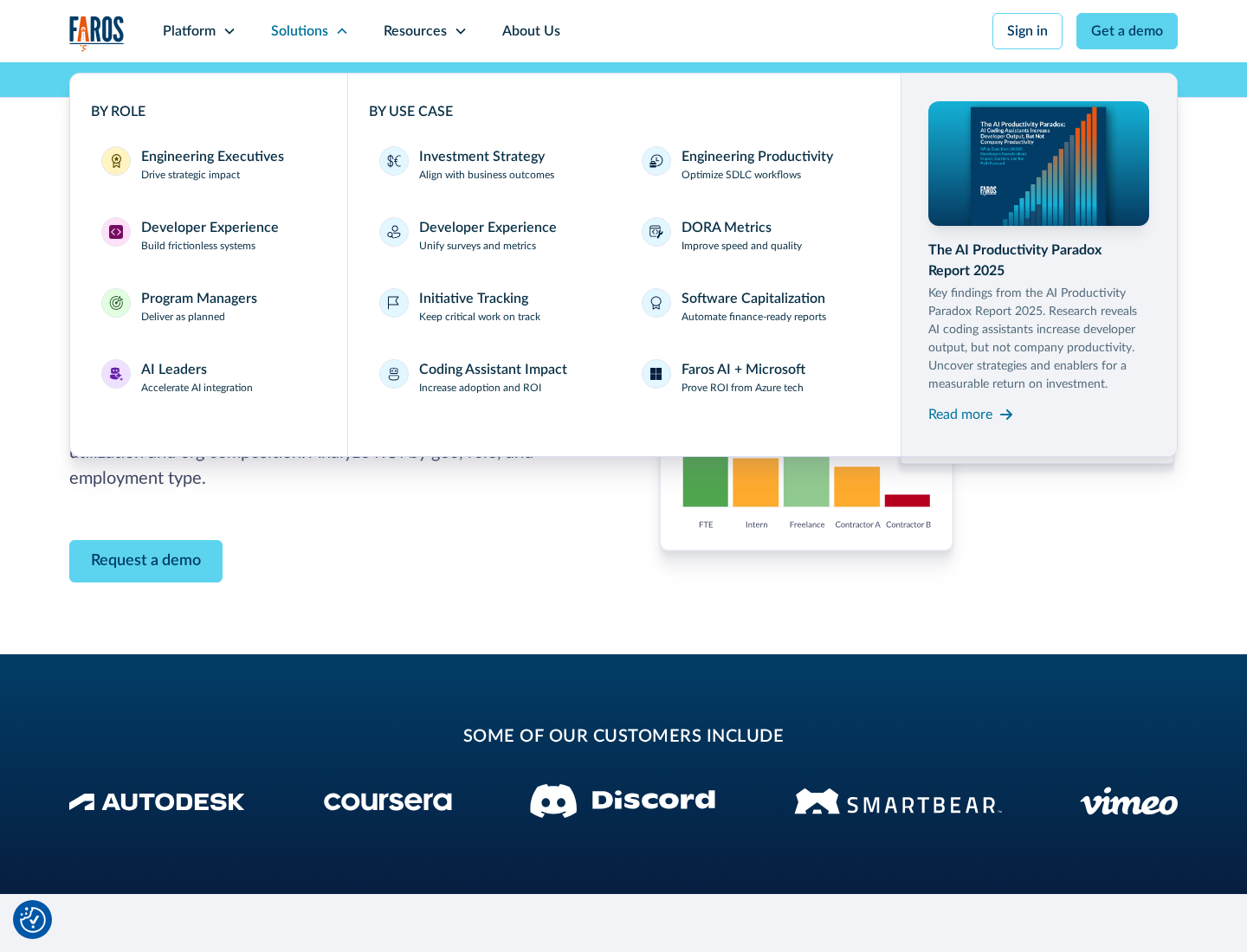
click at [742, 387] on p "Prove ROI from Azure tech" at bounding box center [742, 387] width 122 height 16
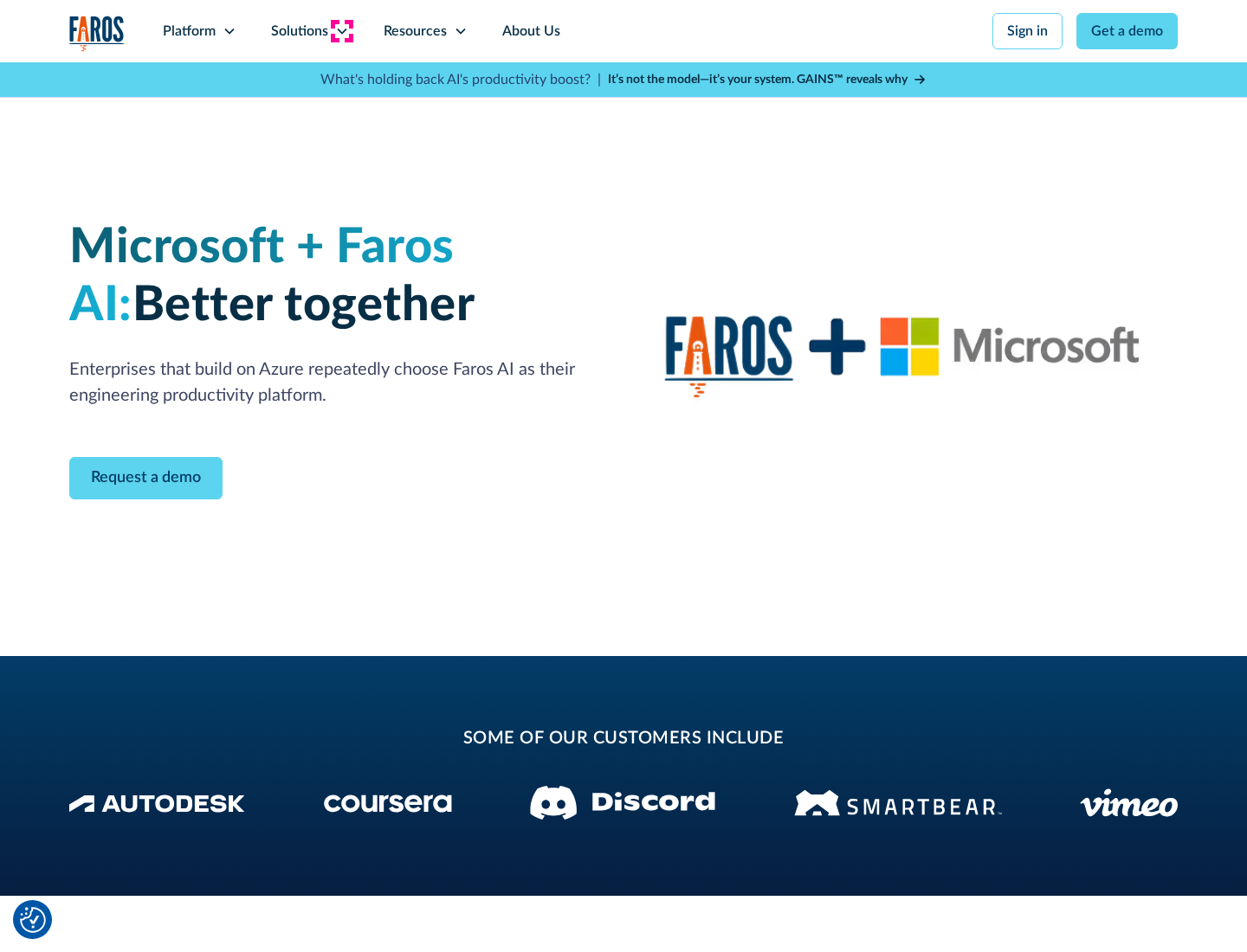
click at [341, 31] on icon at bounding box center [342, 31] width 14 height 14
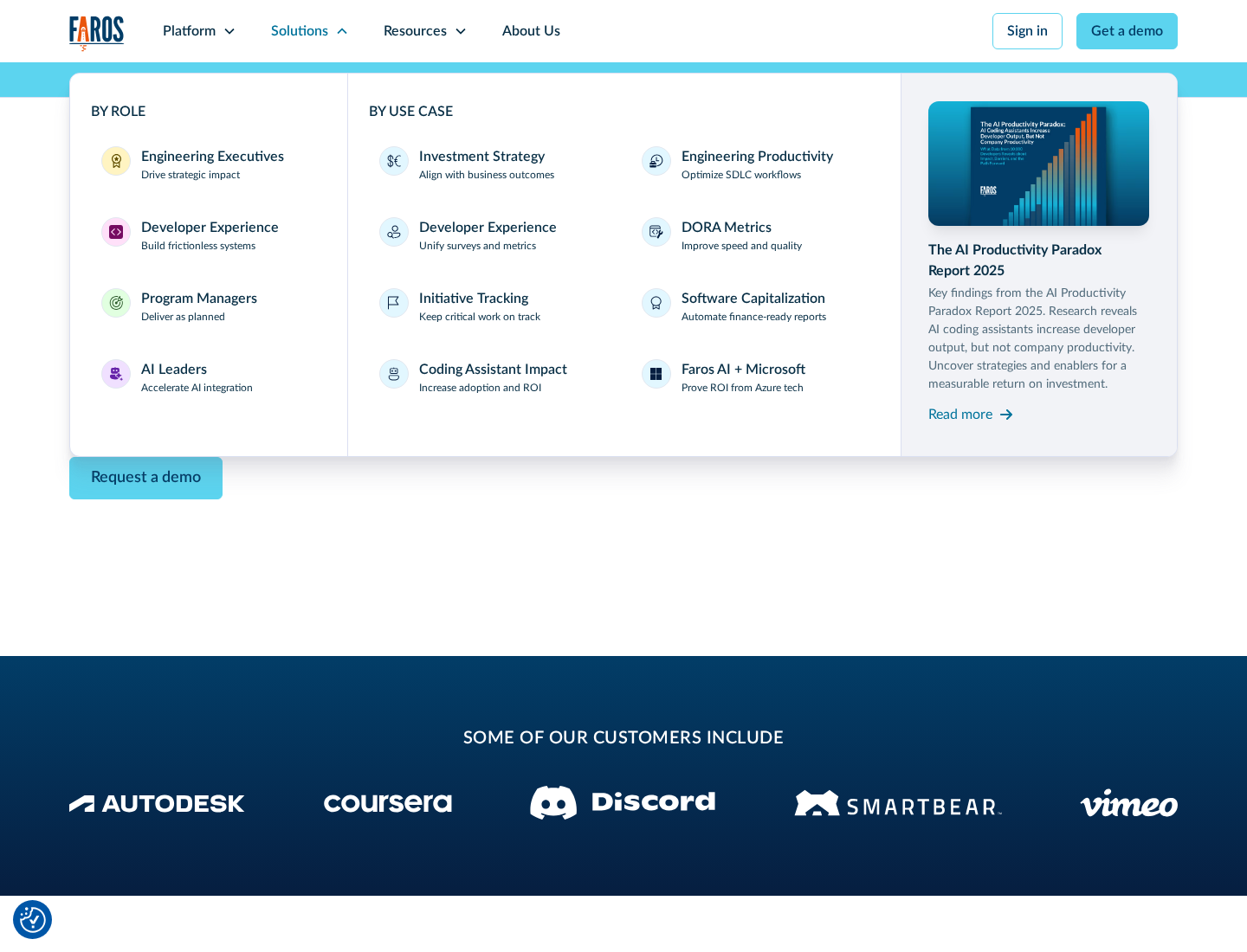
click at [960, 414] on div "Read more" at bounding box center [960, 414] width 64 height 21
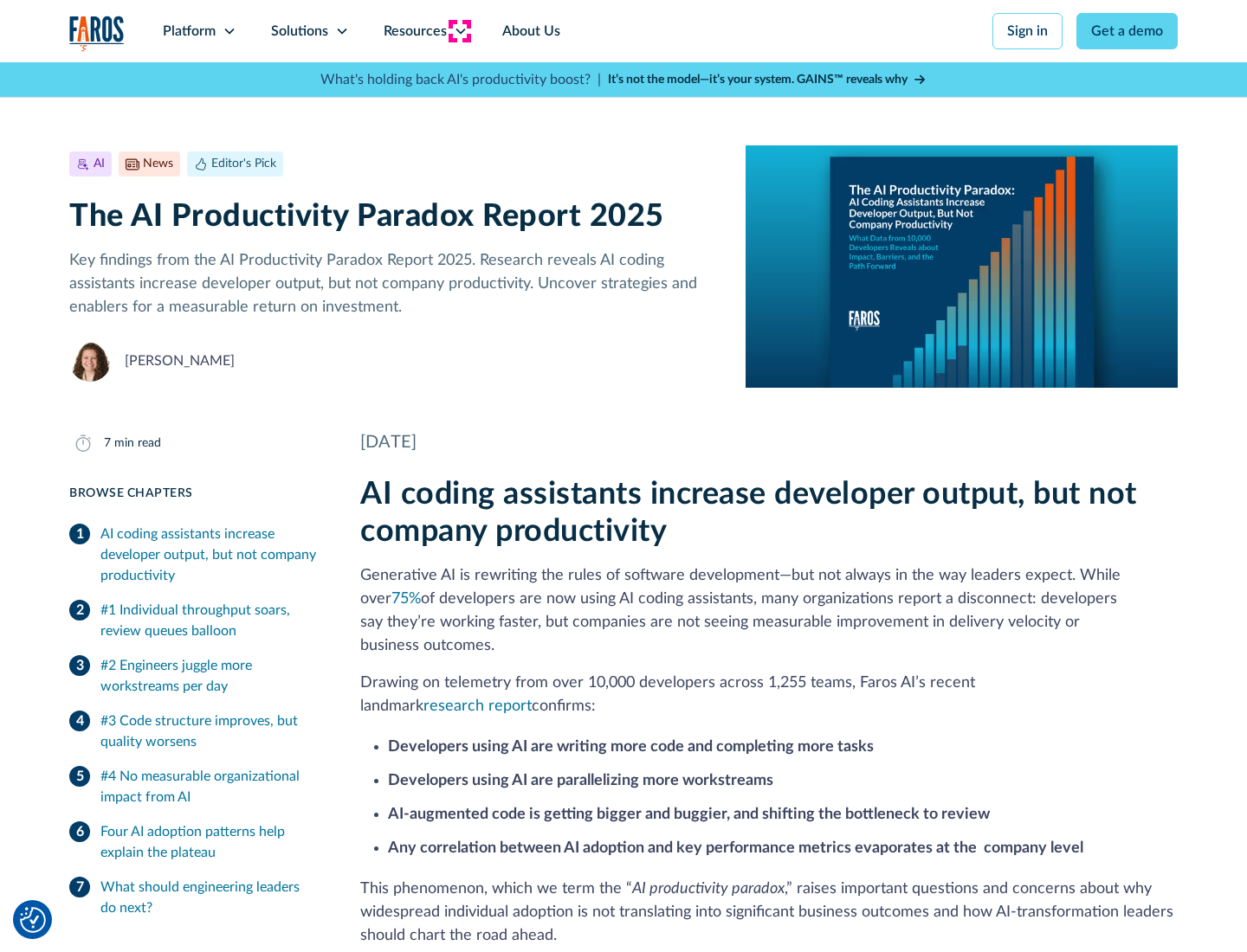
click at [459, 31] on icon at bounding box center [460, 31] width 14 height 14
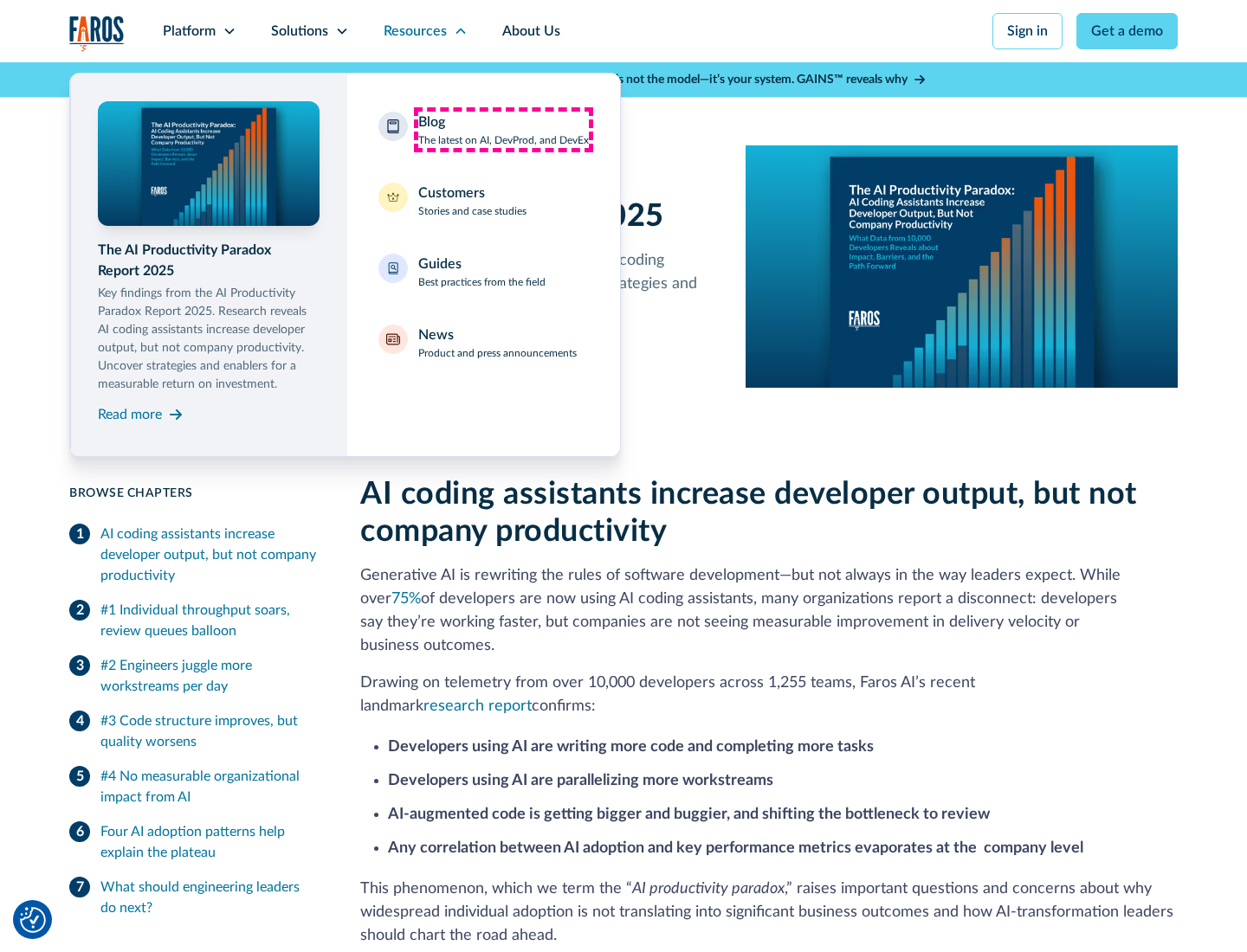
click at [503, 130] on div "Blog The latest on AI, DevProd, and DevEx" at bounding box center [503, 130] width 170 height 36
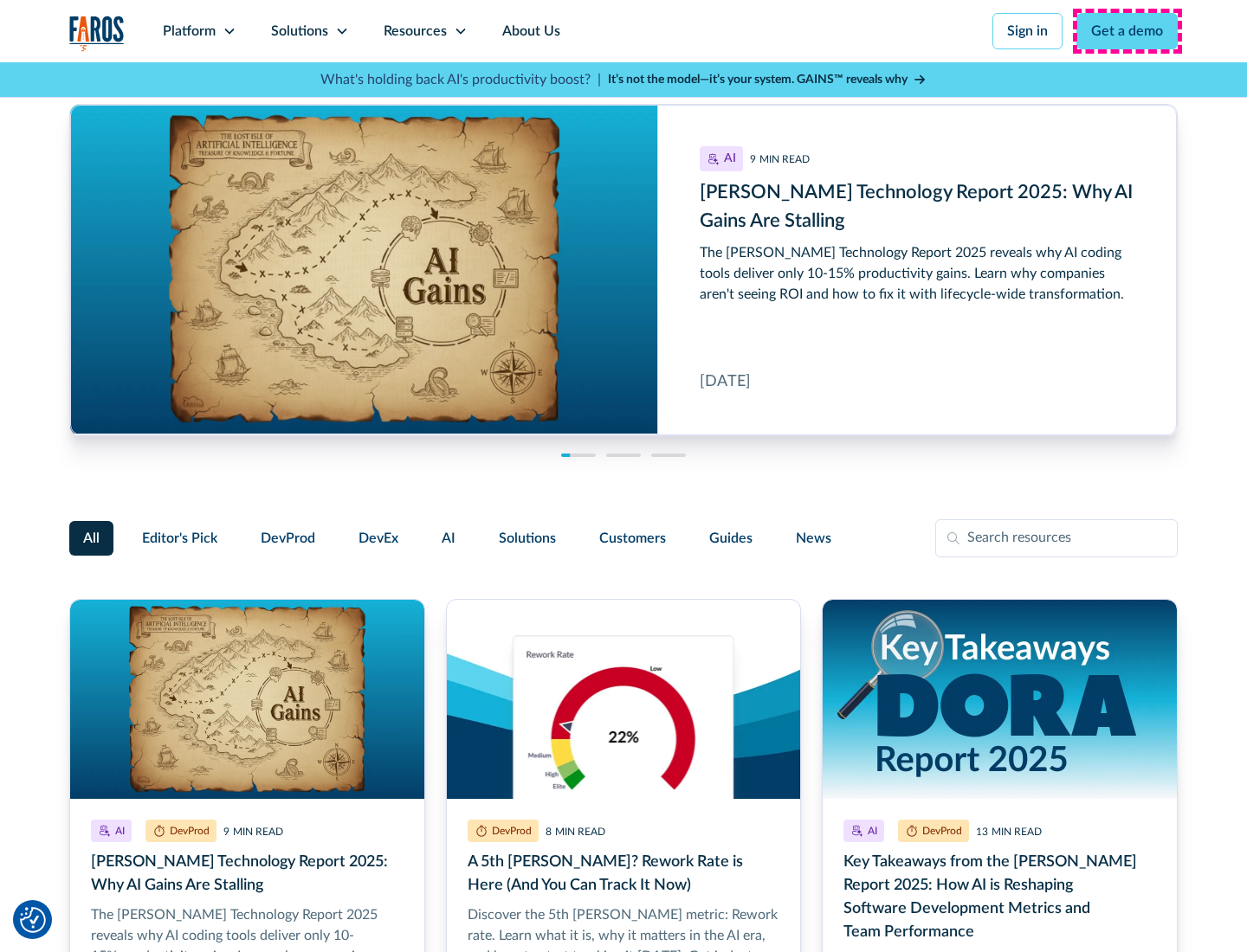
click at [1127, 31] on link "Get a demo" at bounding box center [1126, 30] width 101 height 36
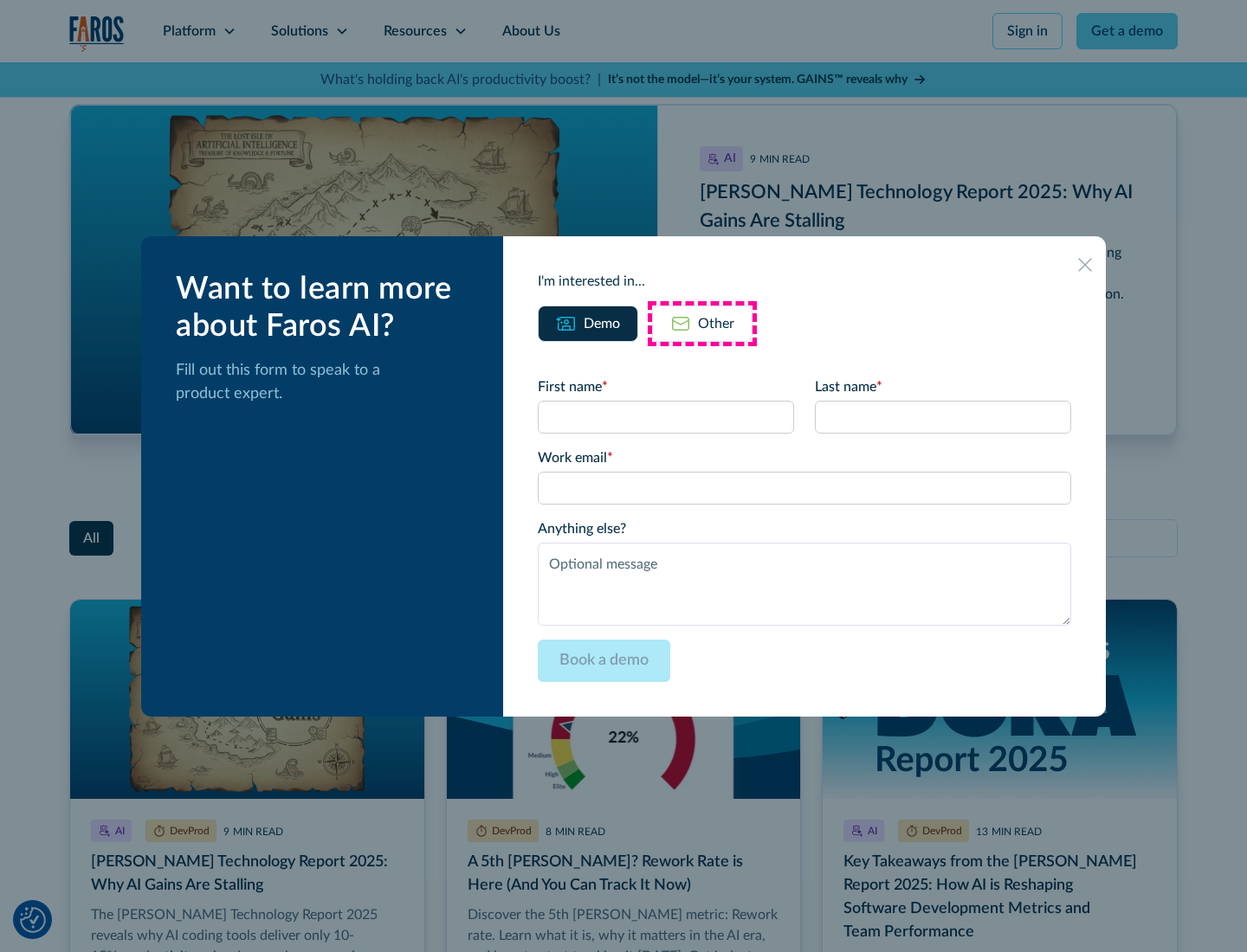
click at [702, 323] on div "Other" at bounding box center [716, 324] width 36 height 21
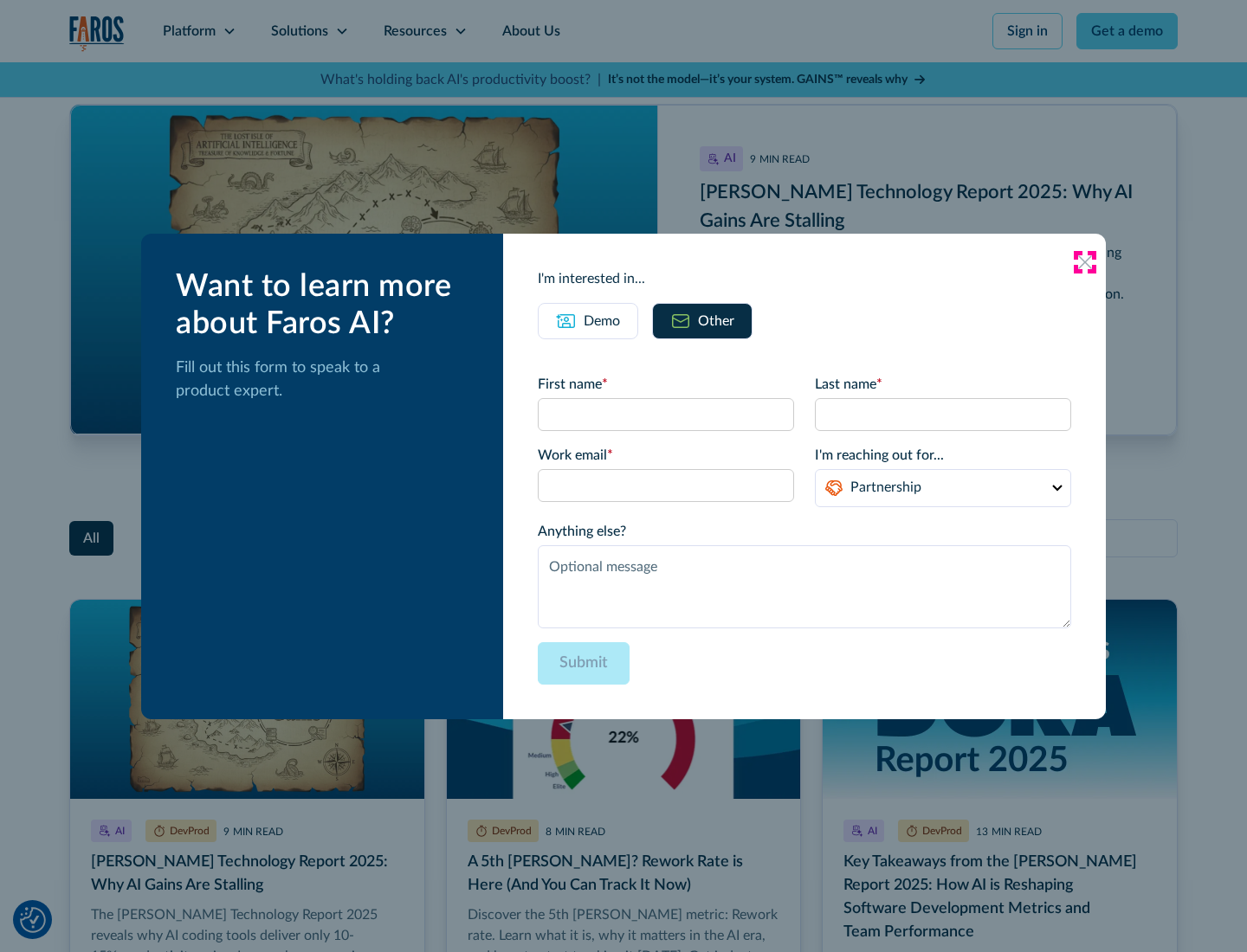
click at [1085, 262] on icon at bounding box center [1085, 263] width 14 height 14
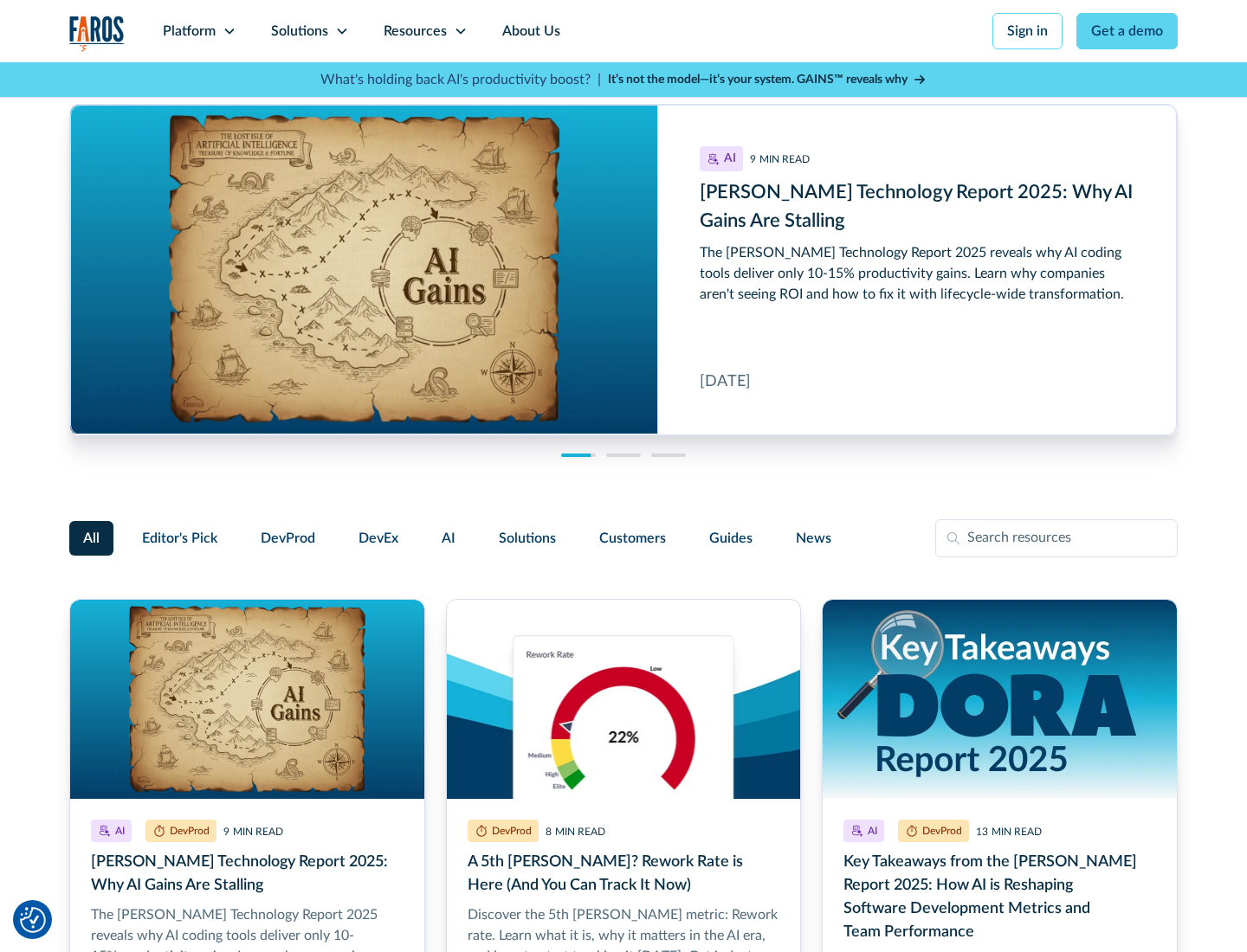
click at [529, 31] on link "About Us" at bounding box center [531, 30] width 92 height 62
